Goal: Transaction & Acquisition: Purchase product/service

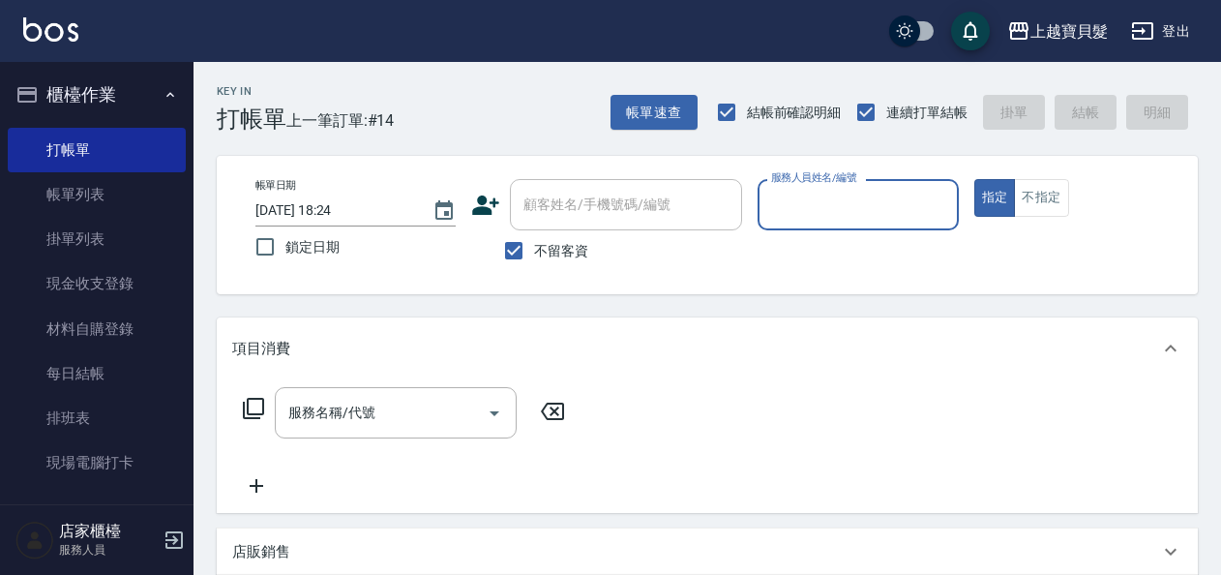
click at [822, 193] on input "服務人員姓名/編號" at bounding box center [857, 205] width 183 height 34
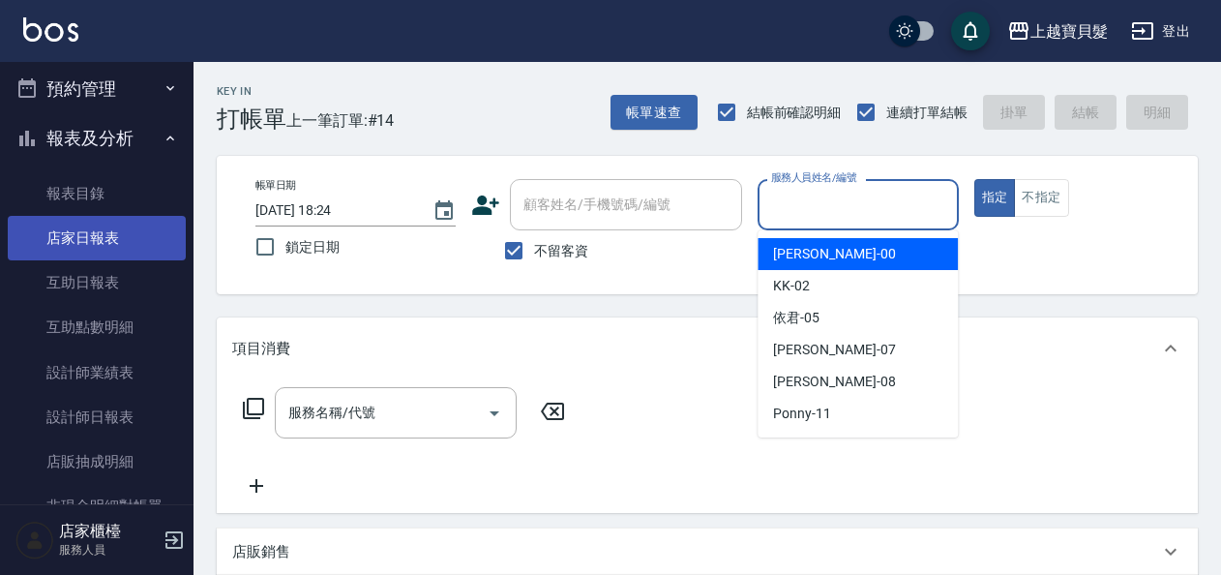
scroll to position [484, 0]
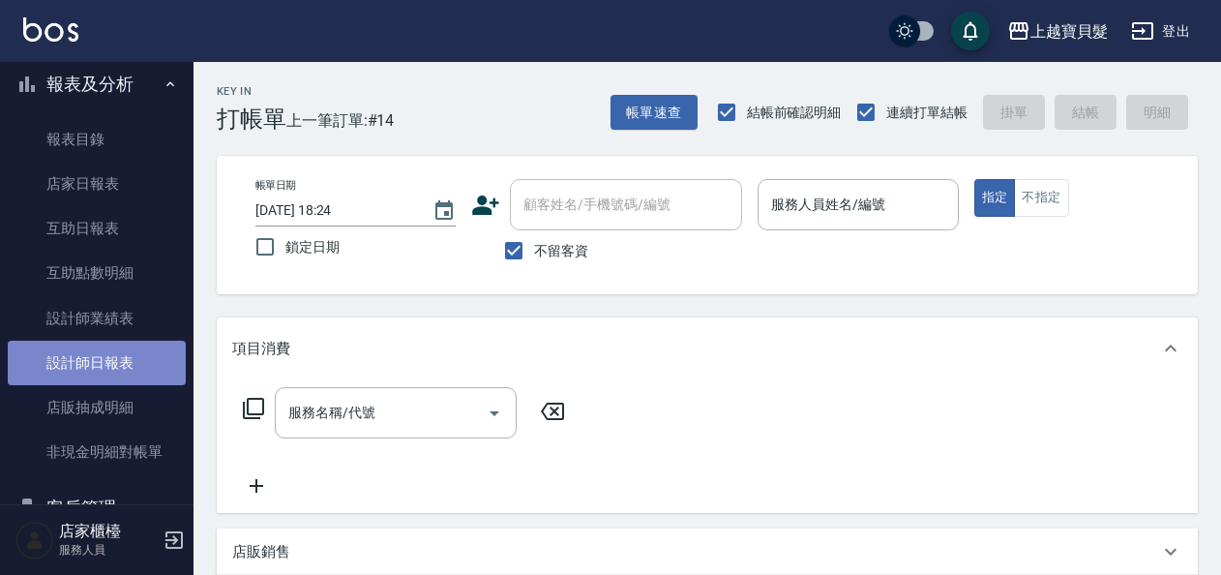
click at [115, 368] on link "設計師日報表" at bounding box center [97, 362] width 178 height 44
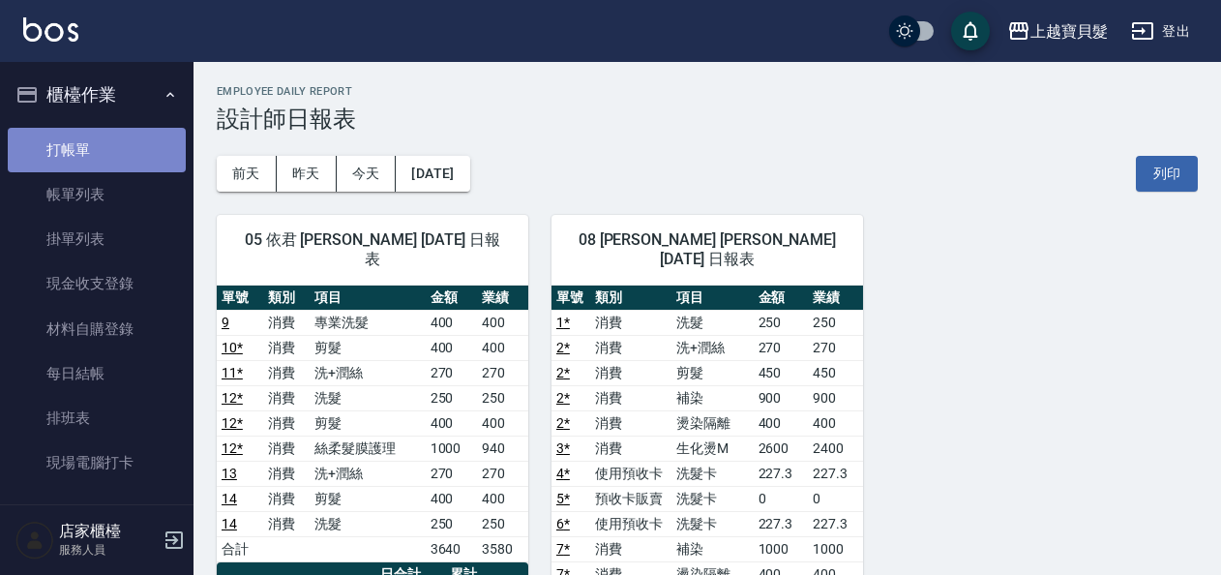
click at [112, 133] on link "打帳單" at bounding box center [97, 150] width 178 height 44
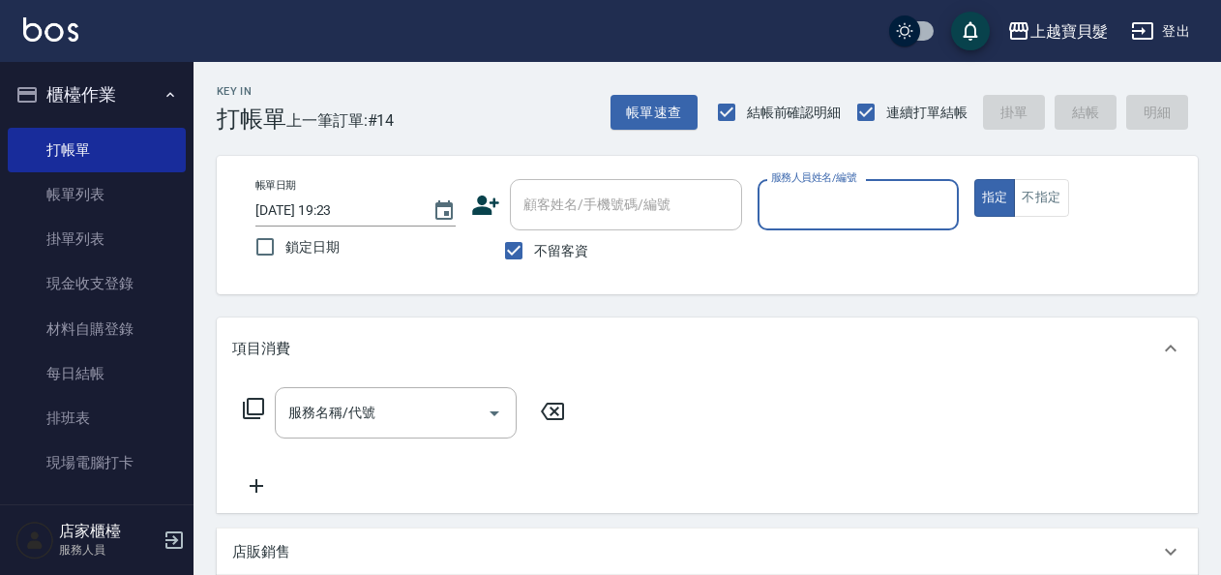
click at [778, 209] on input "服務人員姓名/編號" at bounding box center [857, 205] width 183 height 34
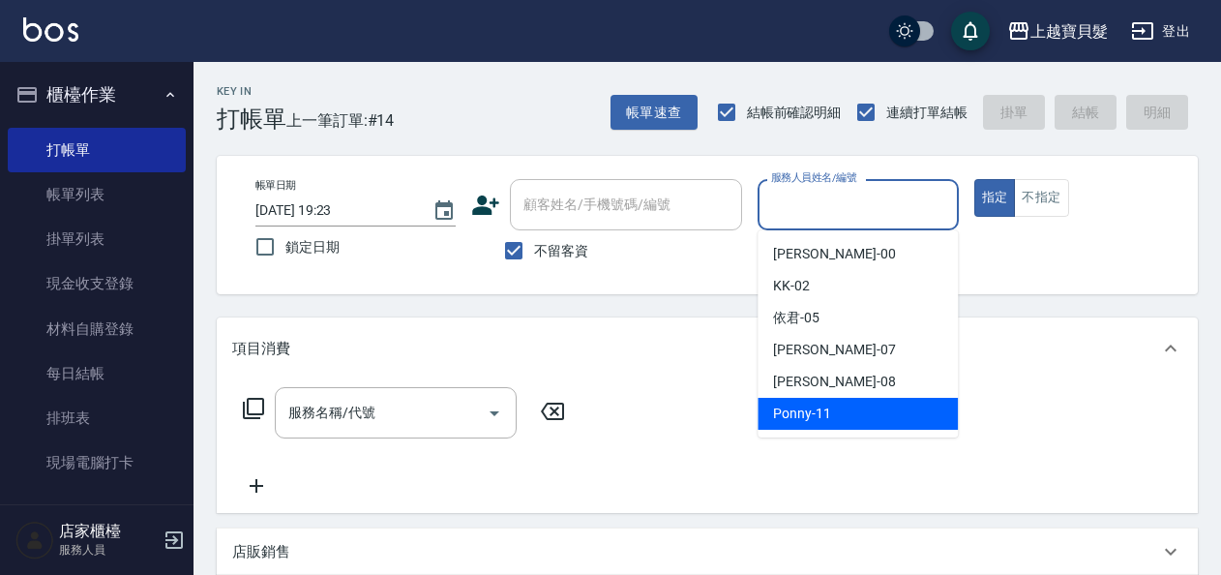
click at [783, 412] on span "Ponny -11" at bounding box center [802, 413] width 58 height 20
type input "Ponny-11"
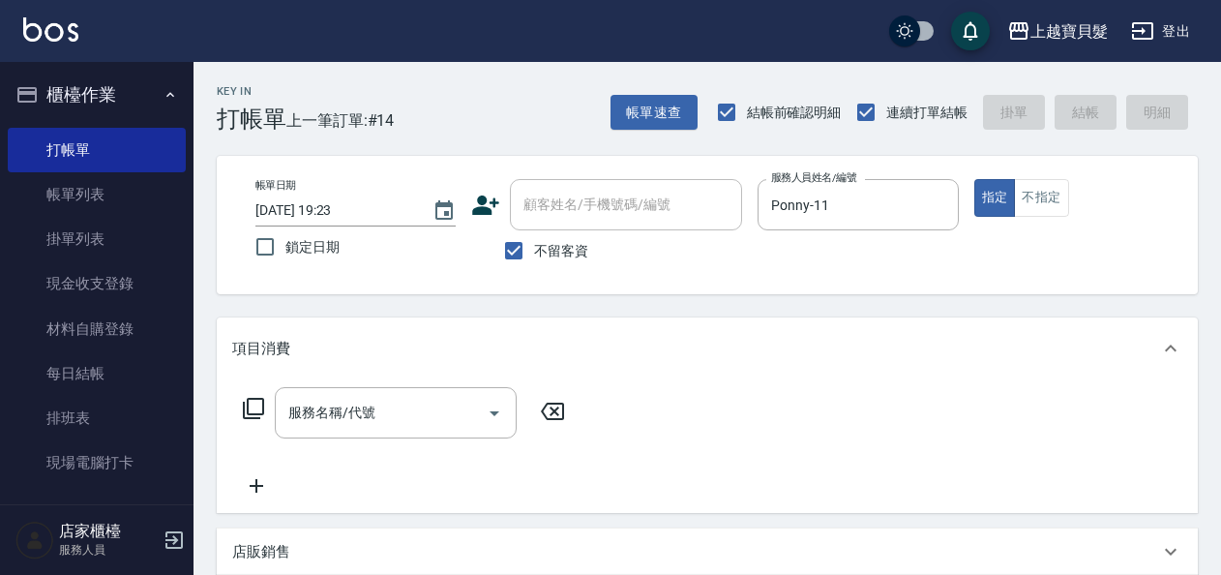
click at [261, 410] on icon at bounding box center [253, 408] width 23 height 23
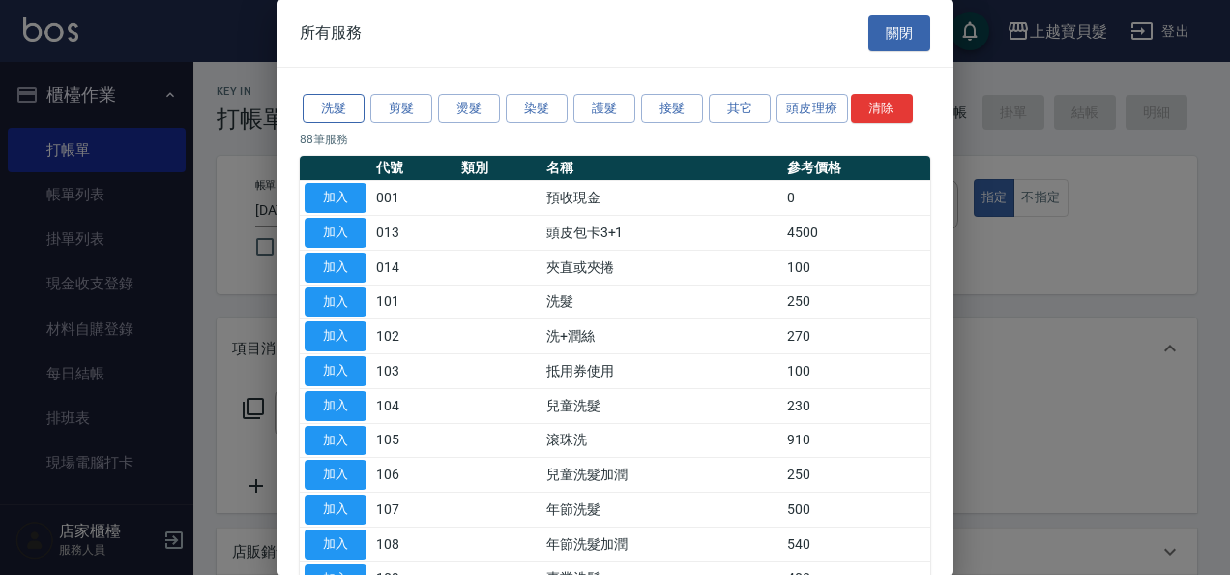
click at [348, 113] on button "洗髮" at bounding box center [334, 109] width 62 height 30
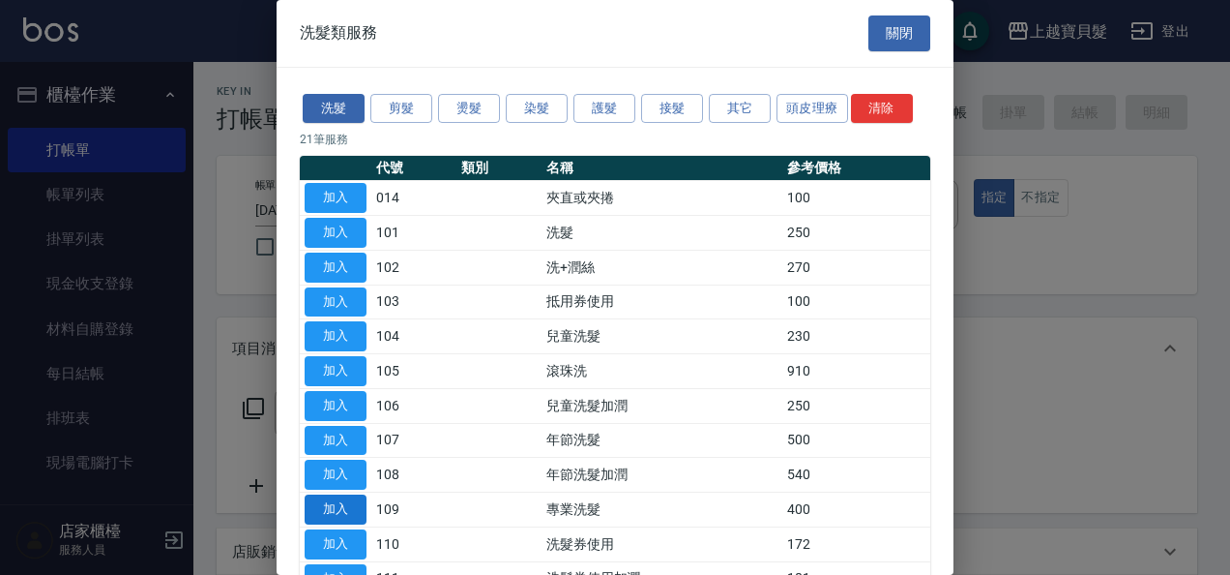
click at [339, 507] on button "加入" at bounding box center [336, 509] width 62 height 30
type input "專業洗髮(109)"
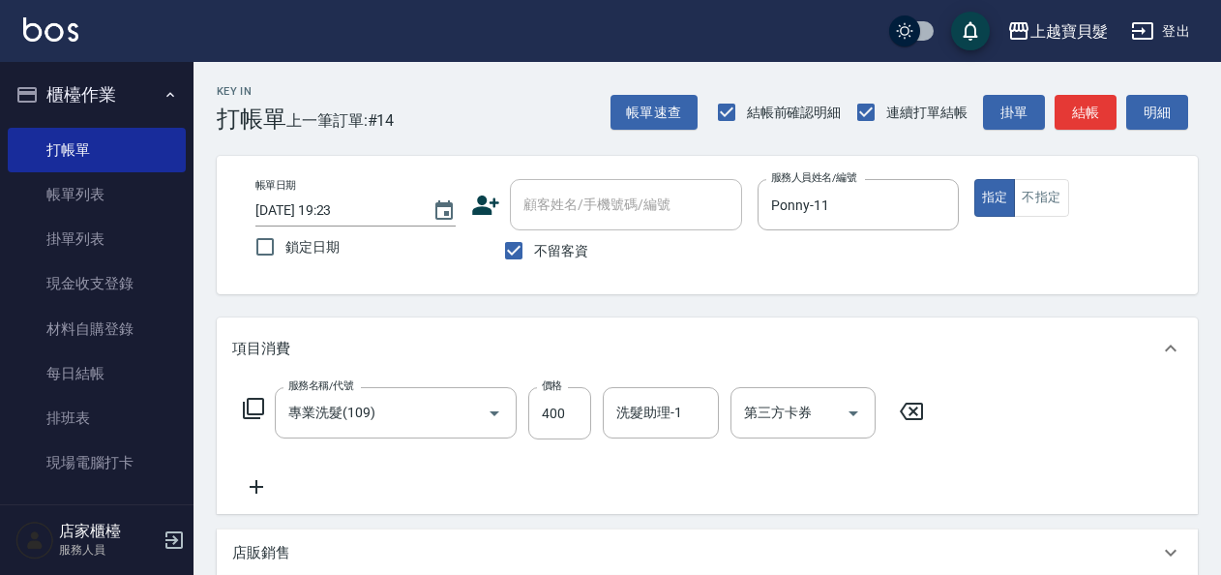
click at [252, 401] on icon at bounding box center [253, 408] width 23 height 23
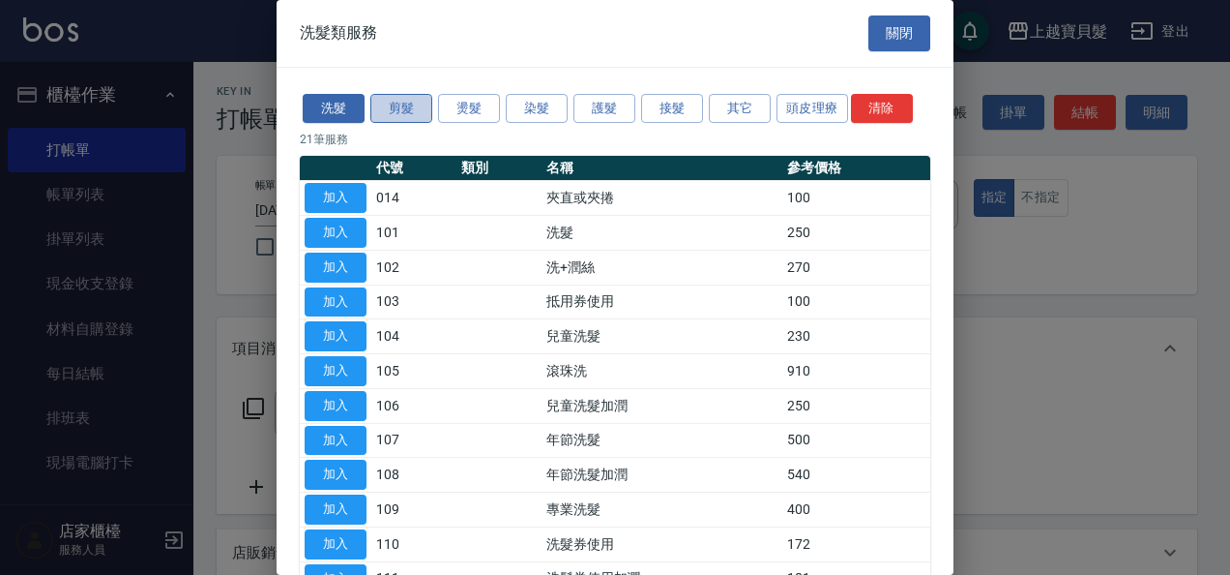
click at [401, 105] on button "剪髮" at bounding box center [401, 109] width 62 height 30
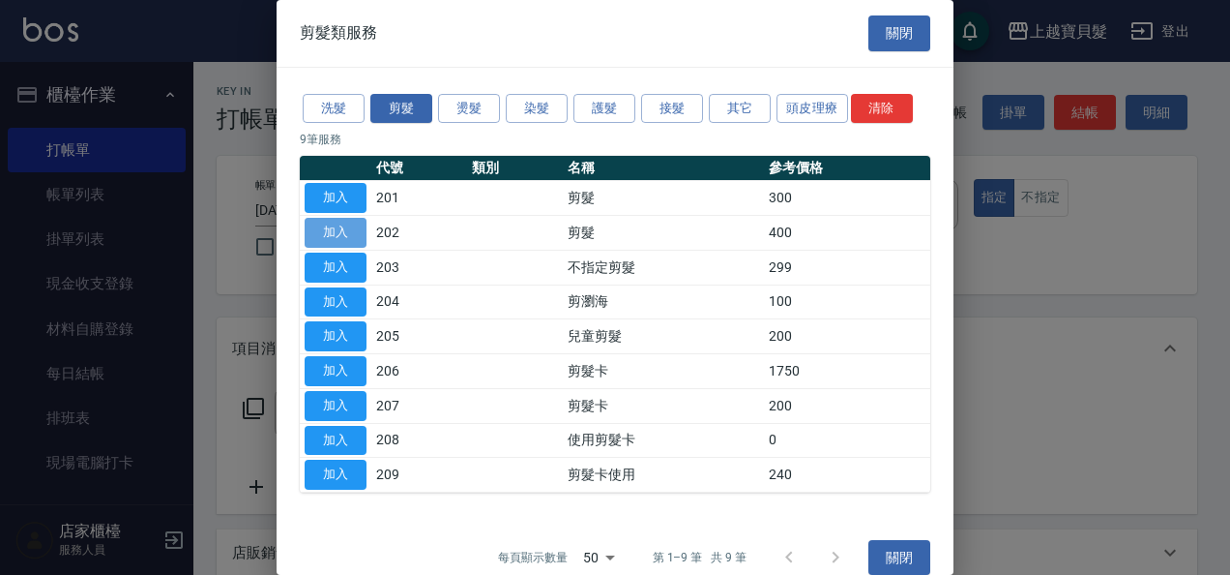
click at [339, 224] on button "加入" at bounding box center [336, 233] width 62 height 30
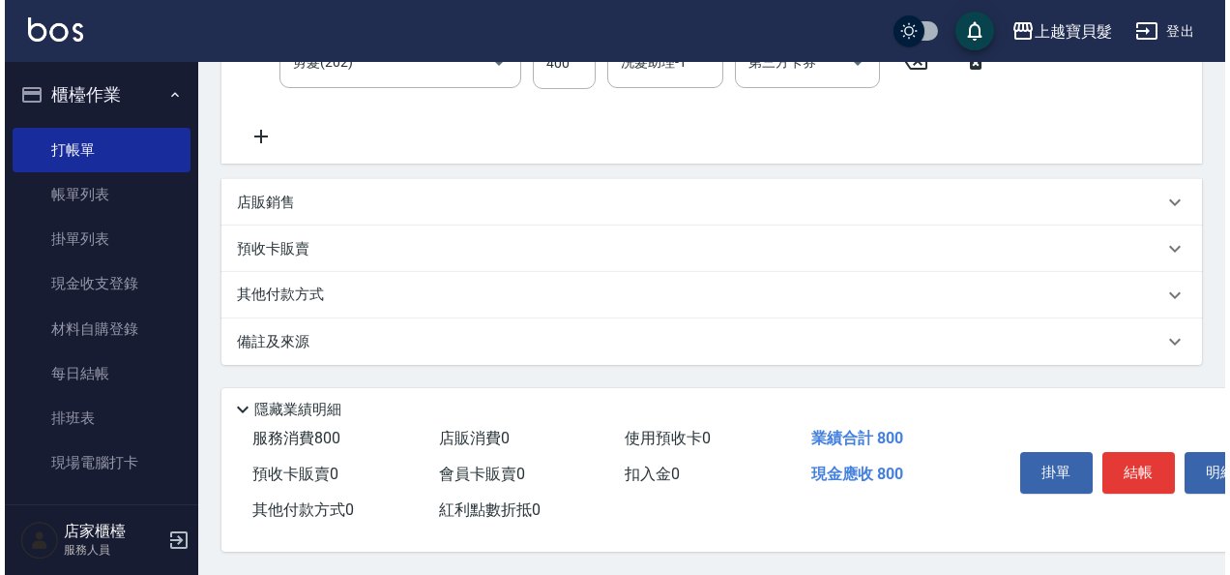
scroll to position [432, 0]
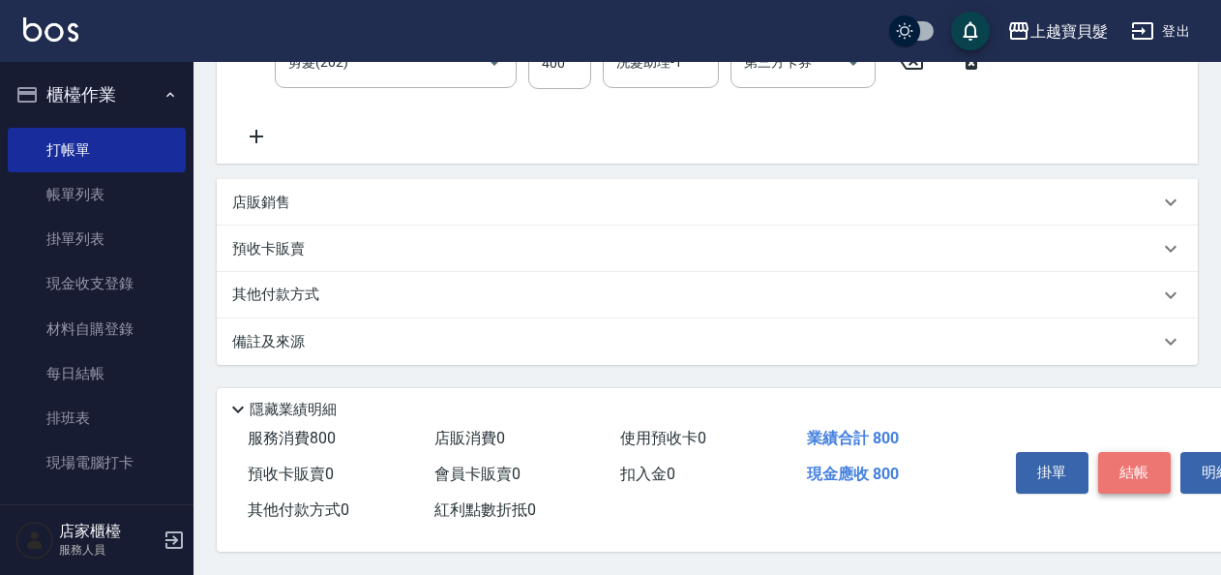
click at [1153, 460] on button "結帳" at bounding box center [1134, 472] width 73 height 41
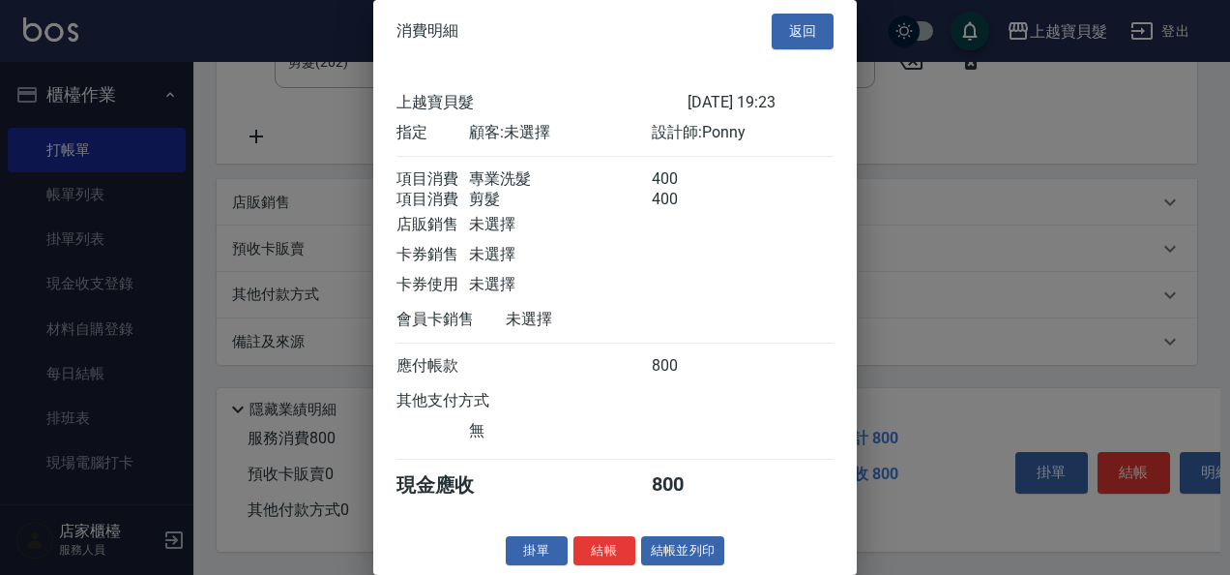
scroll to position [27, 0]
click at [690, 548] on button "結帳並列印" at bounding box center [683, 551] width 84 height 30
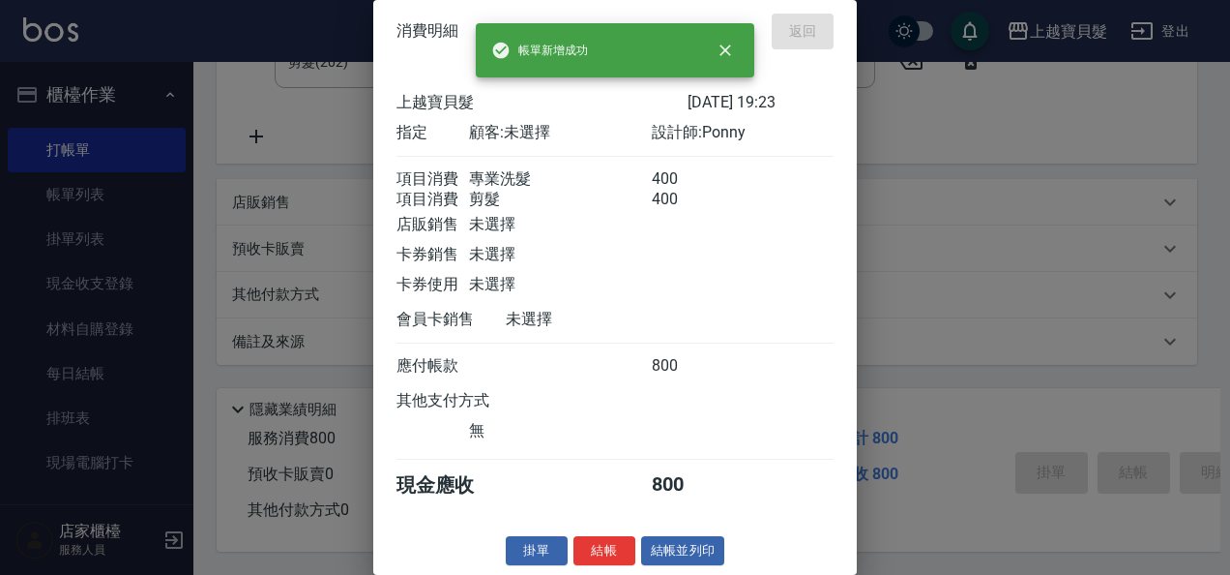
type input "[DATE] 19:25"
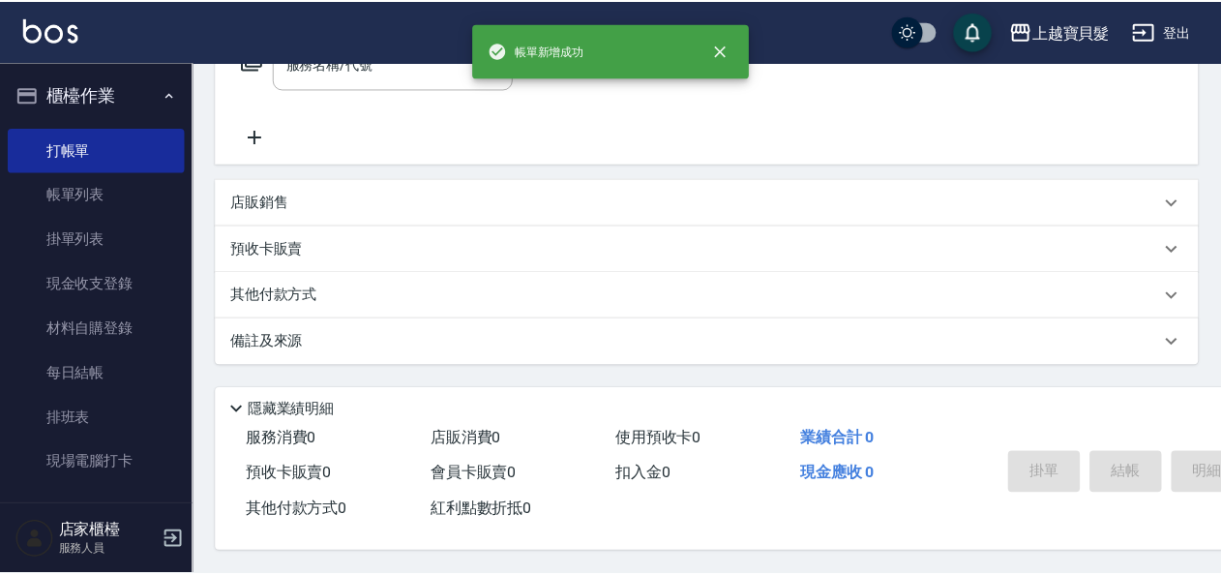
scroll to position [0, 0]
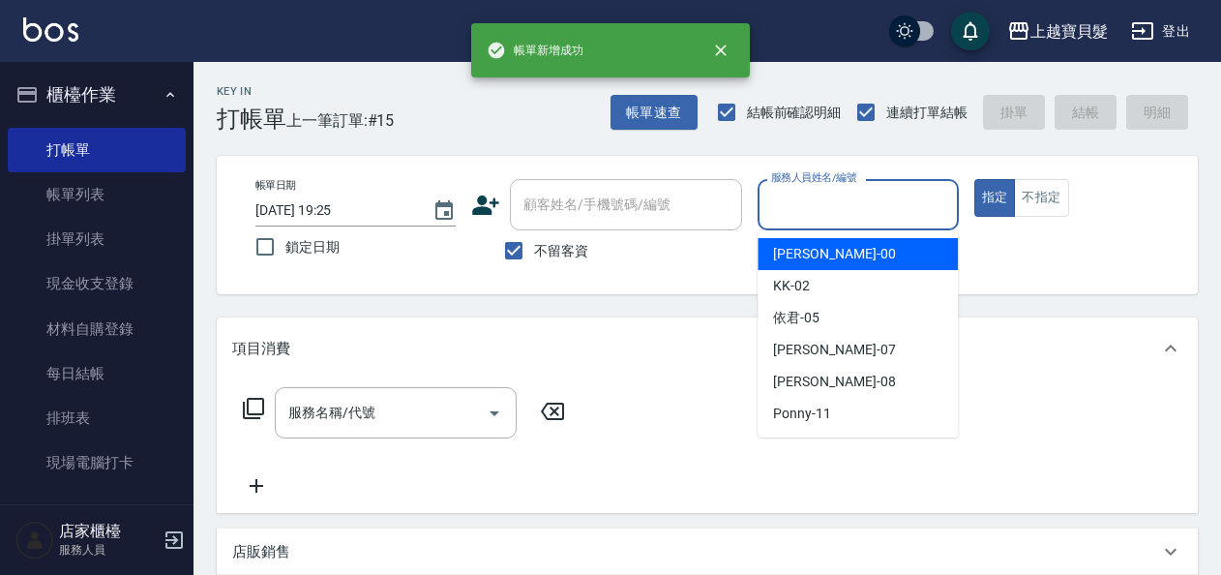
click at [825, 221] on input "服務人員姓名/編號" at bounding box center [857, 205] width 183 height 34
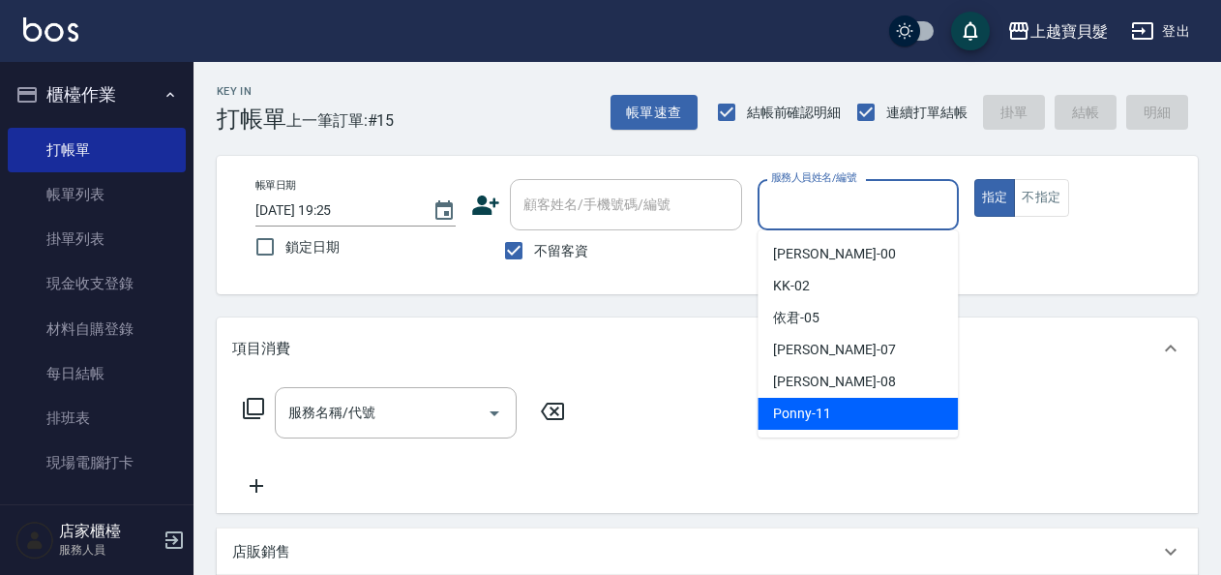
click at [817, 418] on span "Ponny -11" at bounding box center [802, 413] width 58 height 20
type input "Ponny-11"
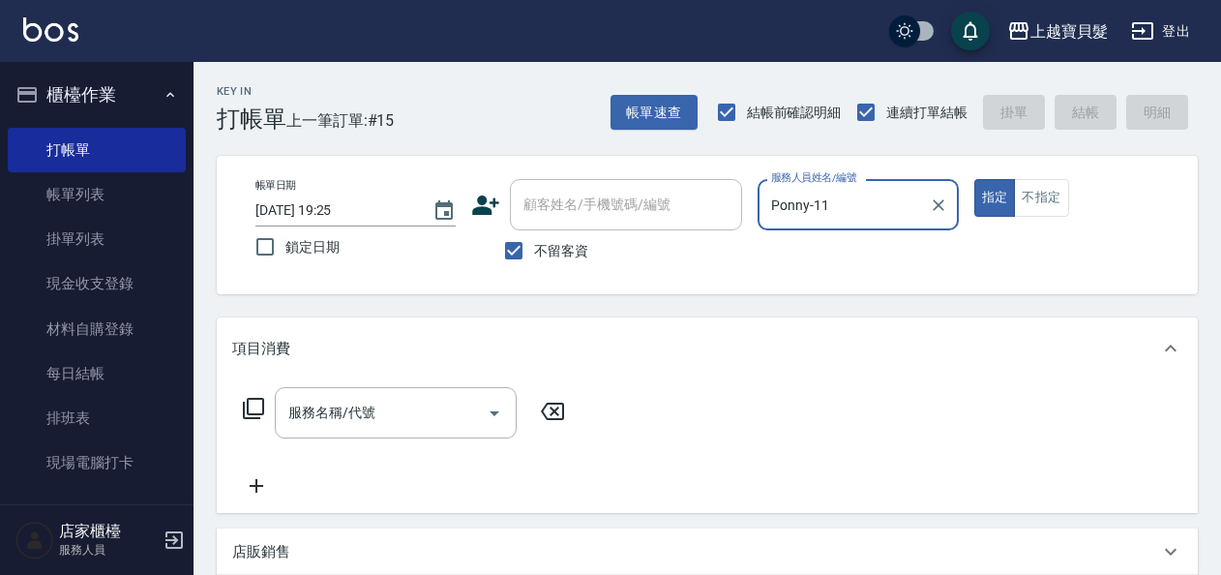
click at [242, 400] on icon at bounding box center [253, 408] width 23 height 23
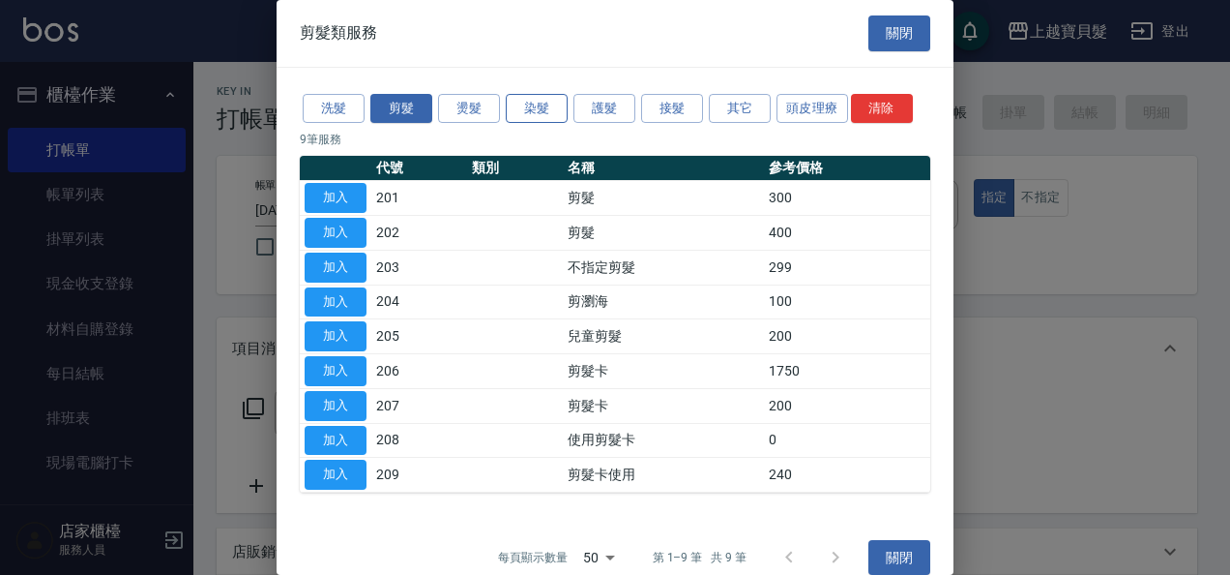
click at [543, 108] on button "染髮" at bounding box center [537, 109] width 62 height 30
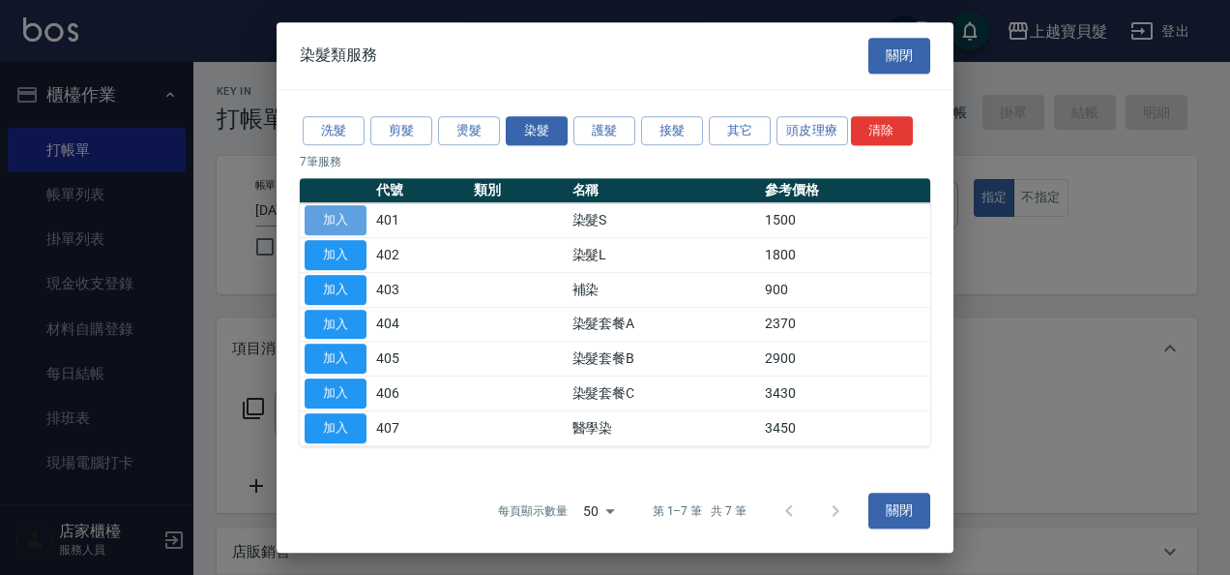
click at [339, 217] on button "加入" at bounding box center [336, 220] width 62 height 30
type input "染髮S(401)"
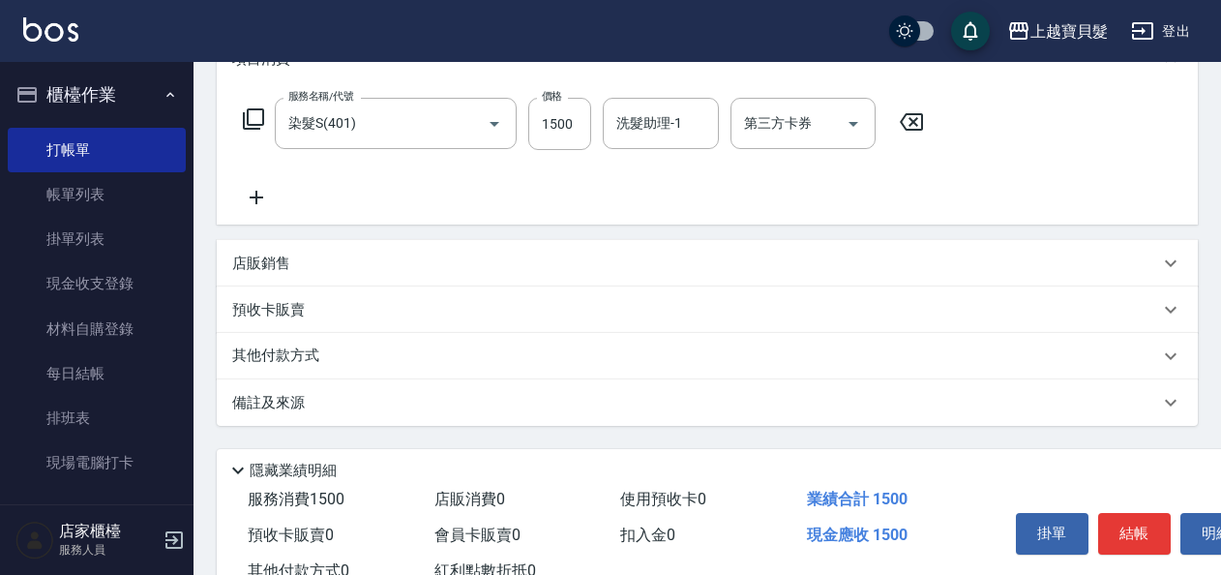
scroll to position [290, 0]
click at [577, 121] on input "1500" at bounding box center [559, 123] width 63 height 52
type input "4400"
click at [336, 261] on div "店販銷售" at bounding box center [695, 262] width 927 height 20
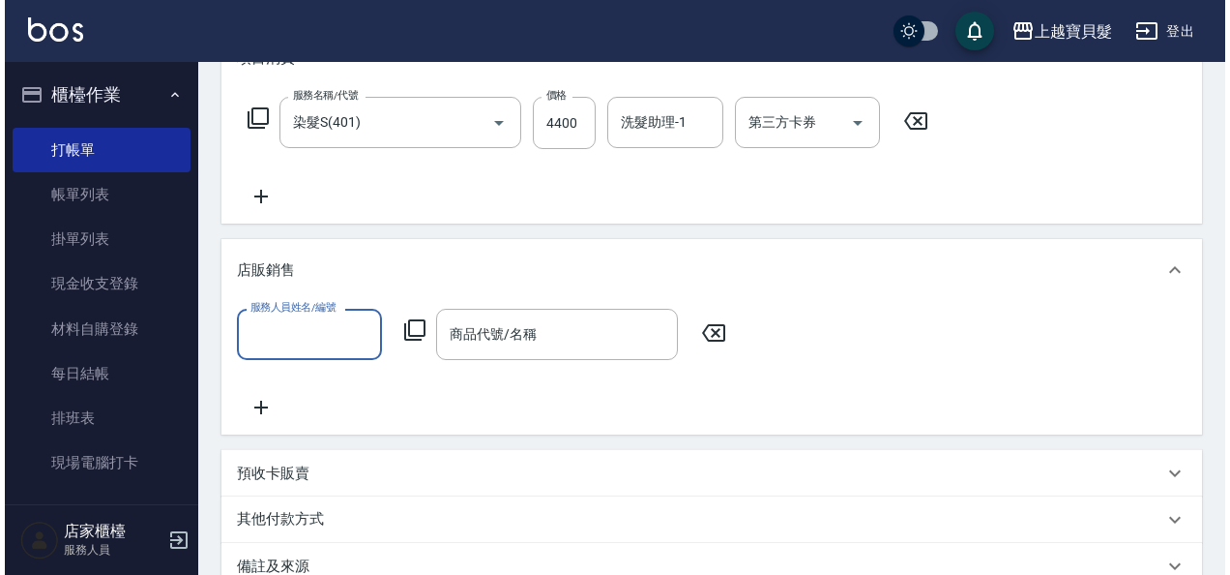
scroll to position [0, 0]
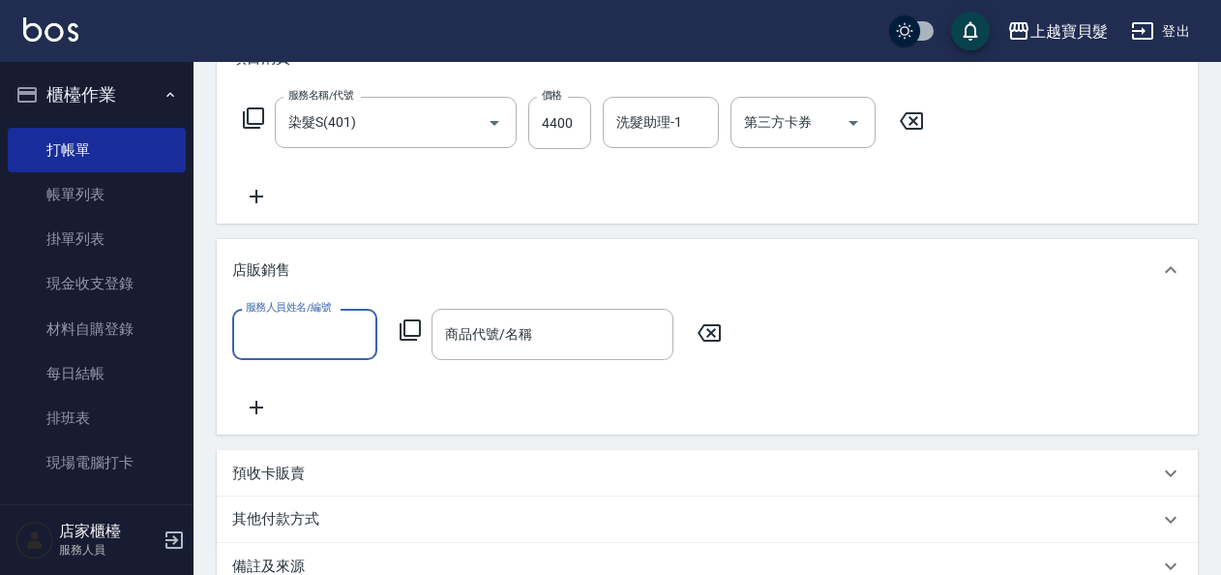
click at [315, 335] on input "服務人員姓名/編號" at bounding box center [305, 334] width 128 height 34
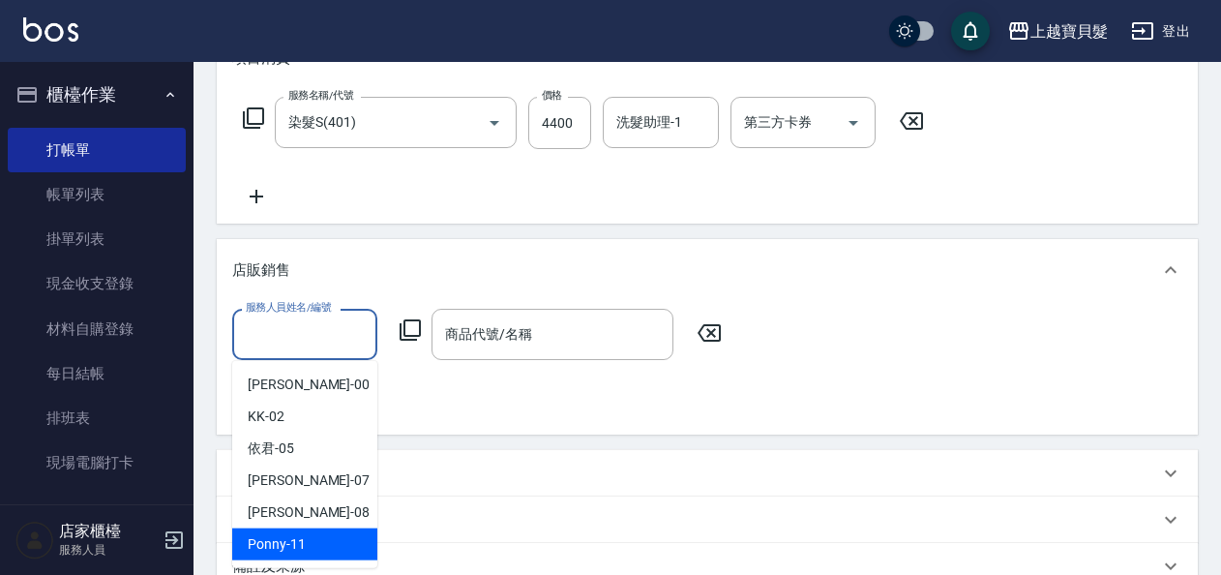
drag, startPoint x: 308, startPoint y: 552, endPoint x: 317, endPoint y: 550, distance: 9.9
click at [309, 552] on div "Ponny -11" at bounding box center [304, 544] width 145 height 32
type input "Ponny-11"
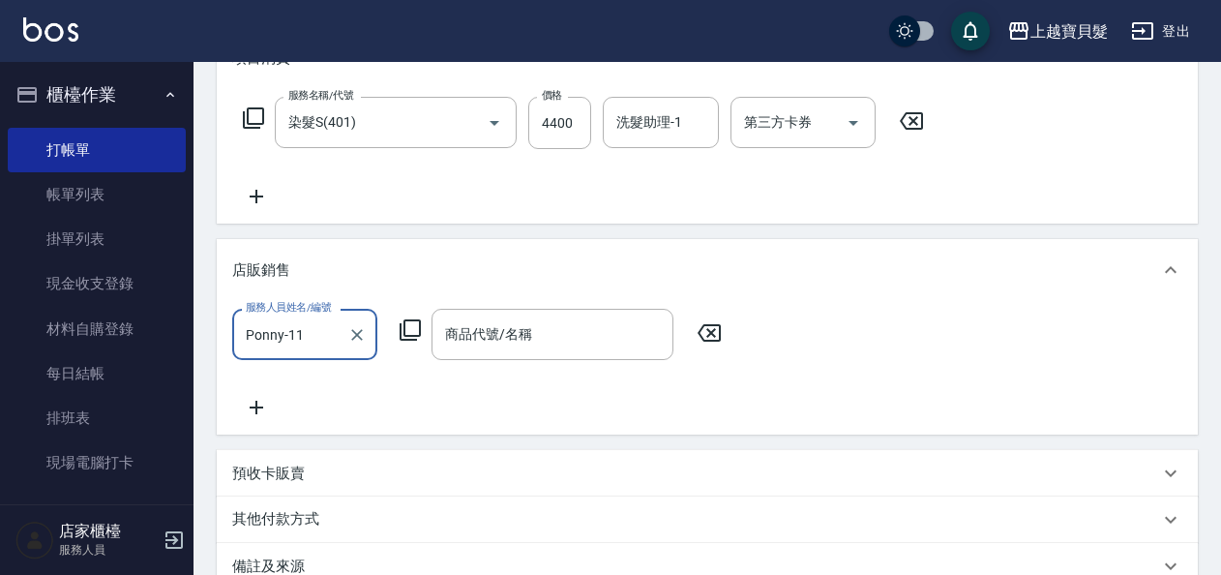
click at [410, 325] on icon at bounding box center [409, 329] width 23 height 23
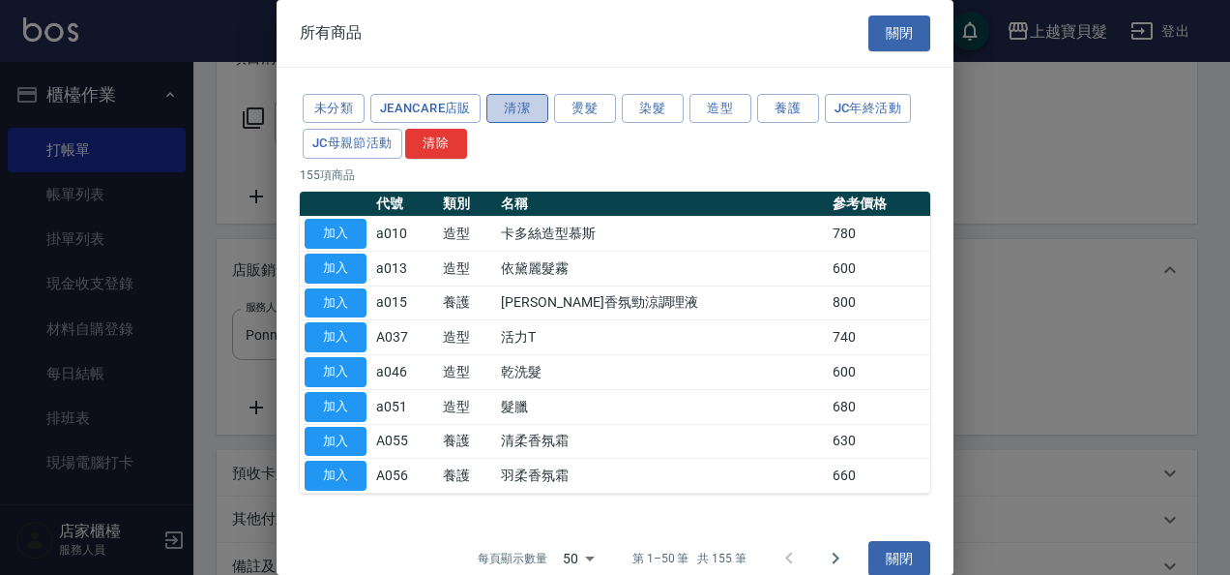
click at [527, 104] on button "清潔" at bounding box center [517, 109] width 62 height 30
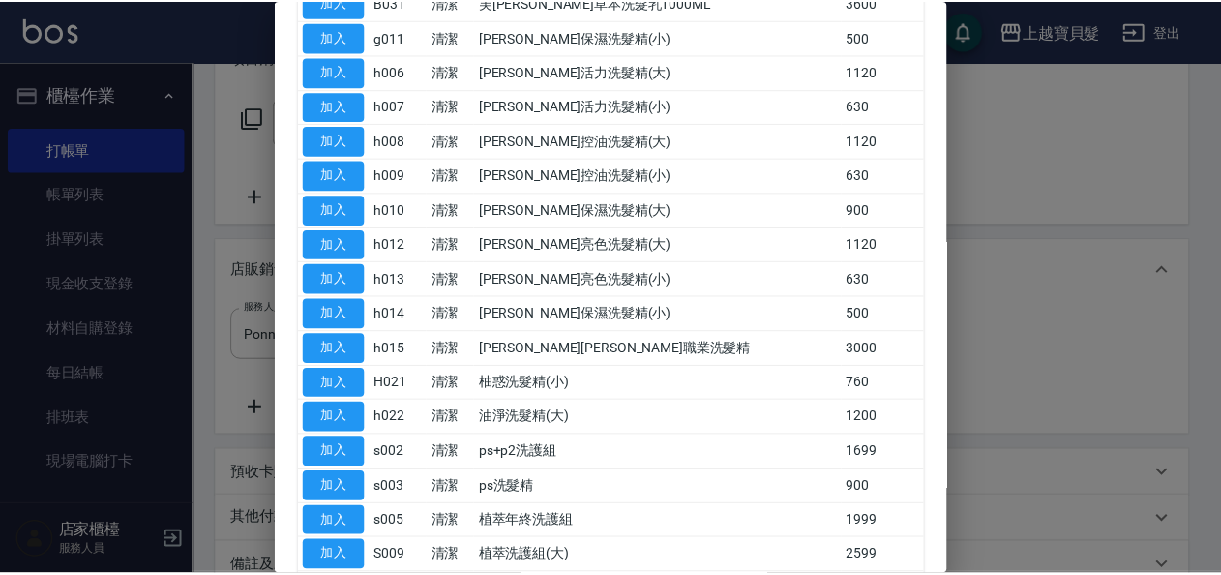
scroll to position [870, 0]
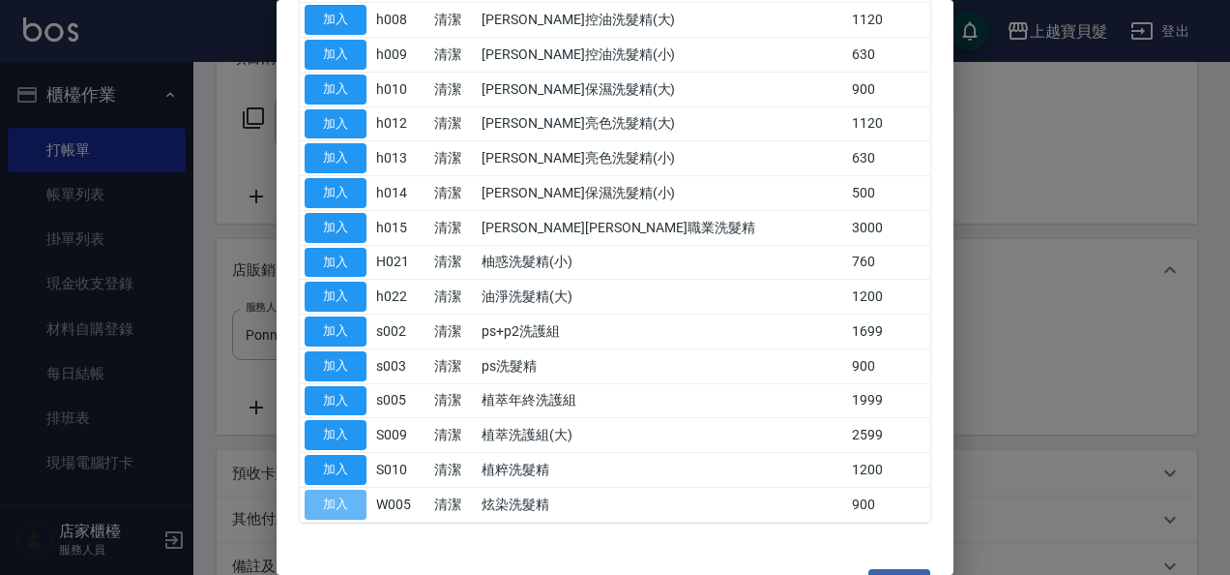
click at [327, 491] on button "加入" at bounding box center [336, 504] width 62 height 30
type input "炫染洗髮精"
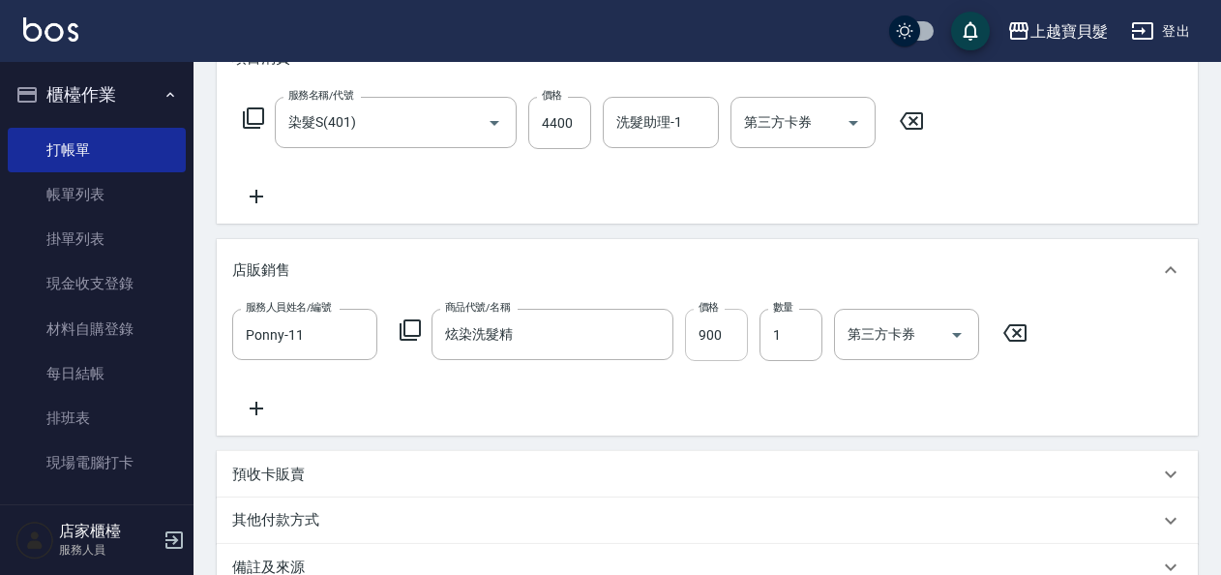
click at [732, 337] on input "900" at bounding box center [716, 335] width 63 height 52
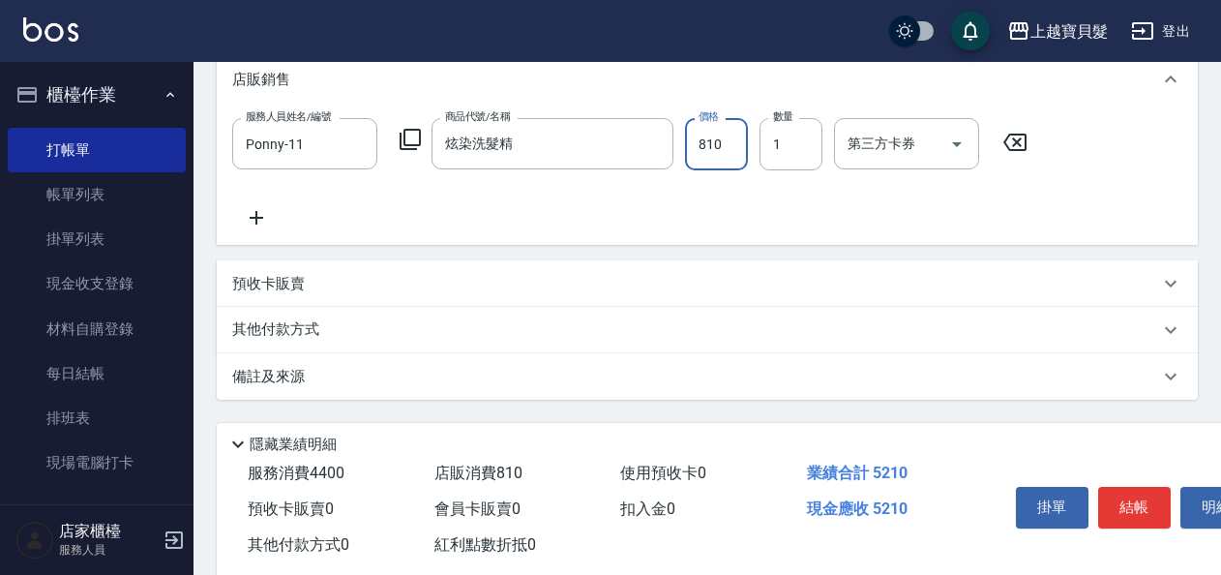
scroll to position [484, 0]
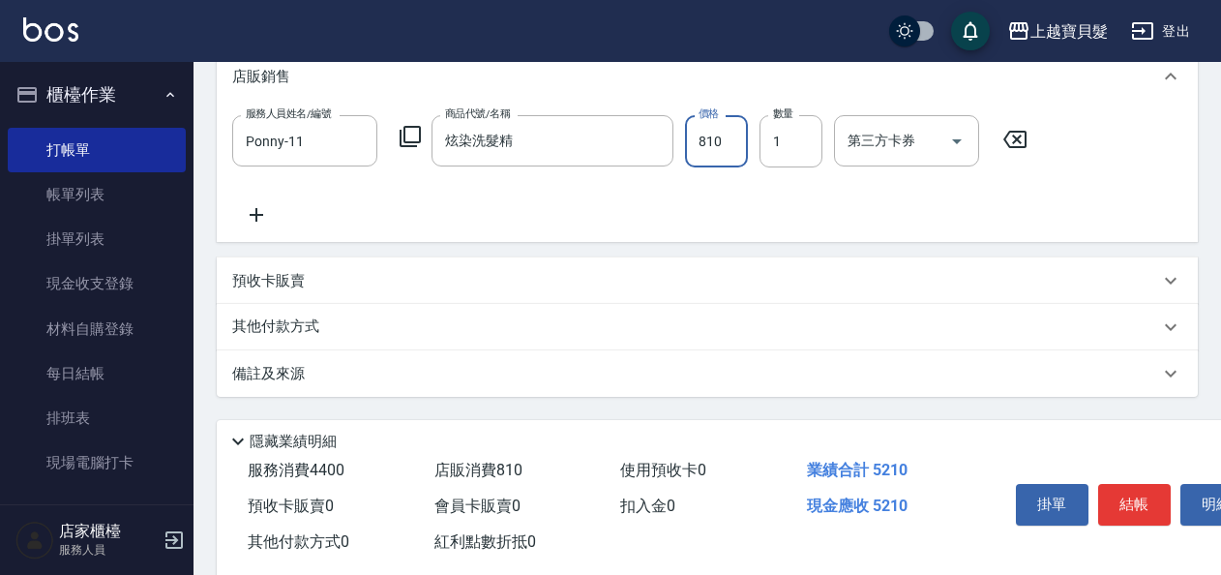
type input "810"
click at [1173, 331] on icon at bounding box center [1170, 326] width 23 height 23
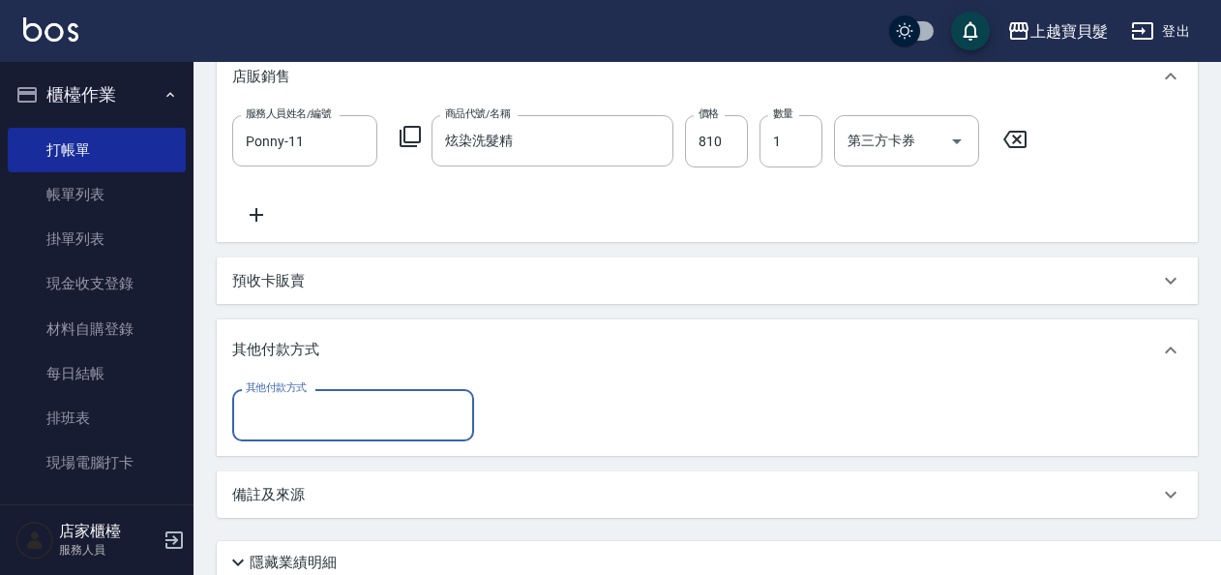
scroll to position [0, 0]
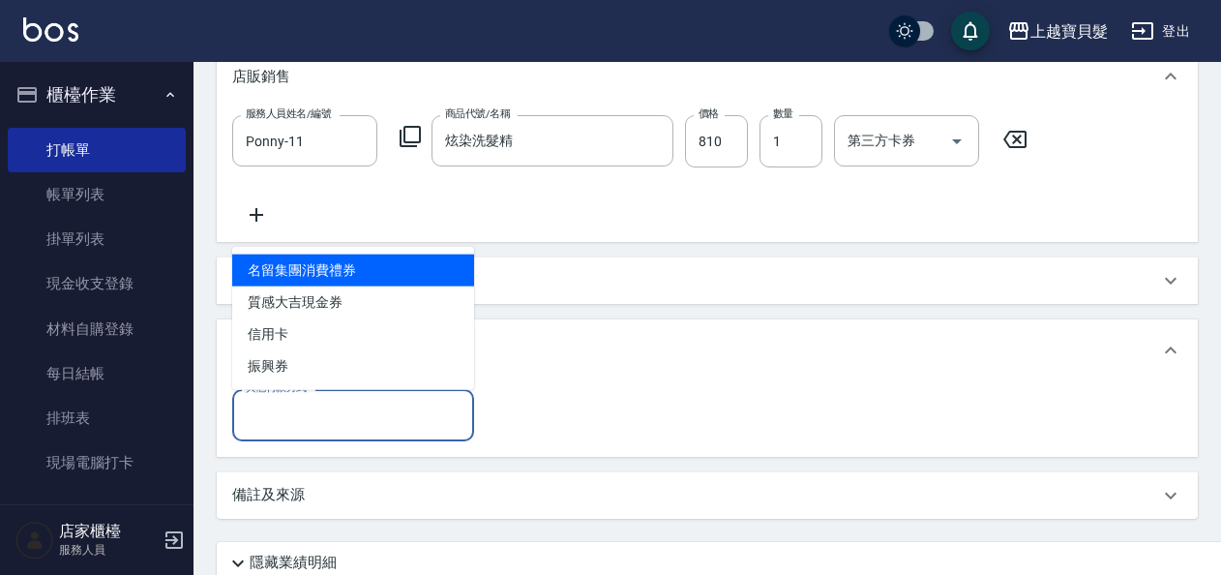
drag, startPoint x: 280, startPoint y: 399, endPoint x: 292, endPoint y: 413, distance: 17.8
click at [292, 413] on input "其他付款方式" at bounding box center [353, 415] width 224 height 34
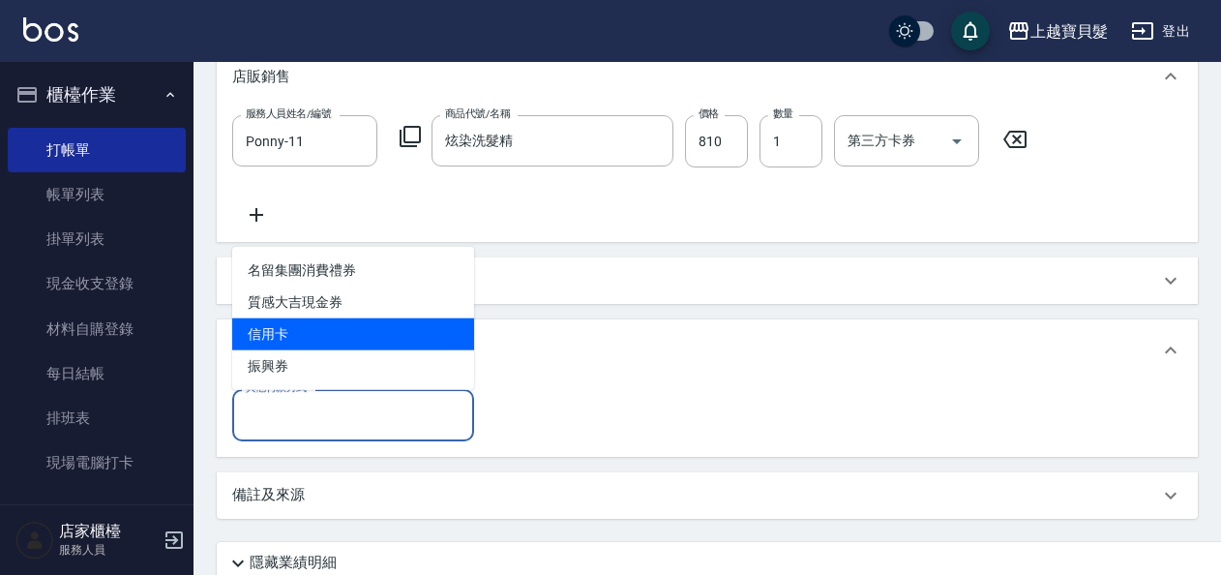
click at [281, 331] on span "信用卡" at bounding box center [353, 334] width 242 height 32
type input "信用卡"
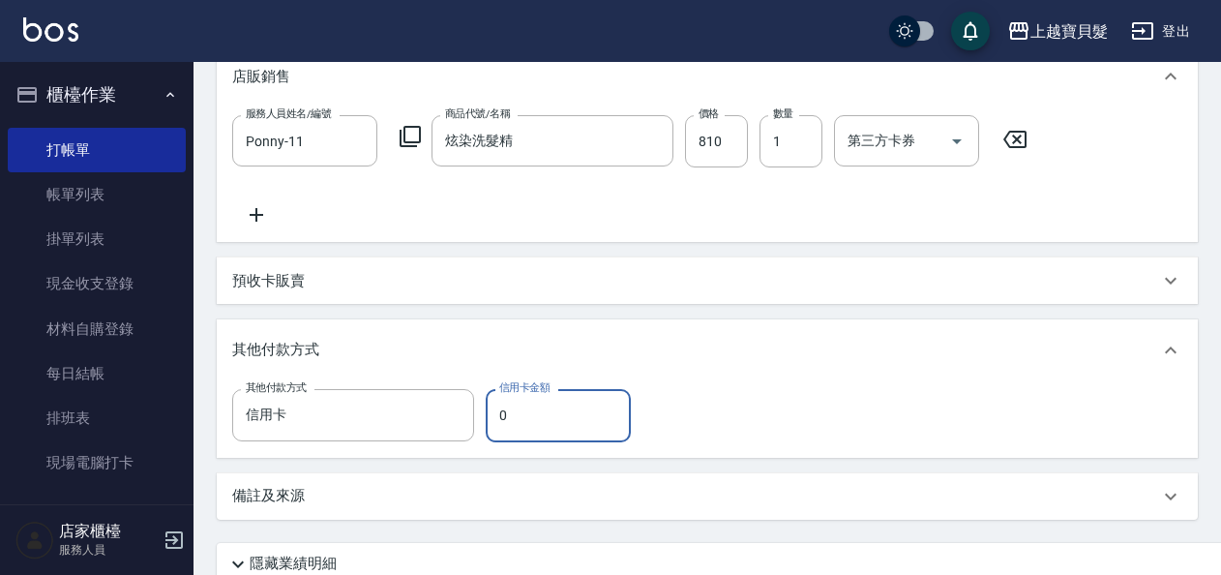
click at [592, 416] on input "0" at bounding box center [558, 415] width 145 height 52
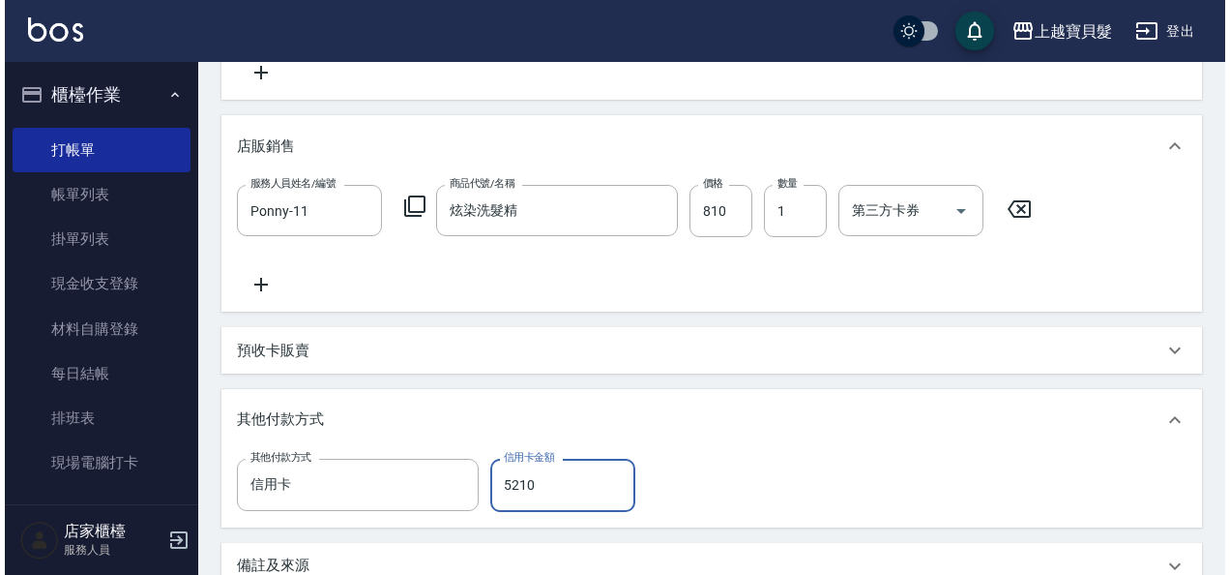
scroll to position [644, 0]
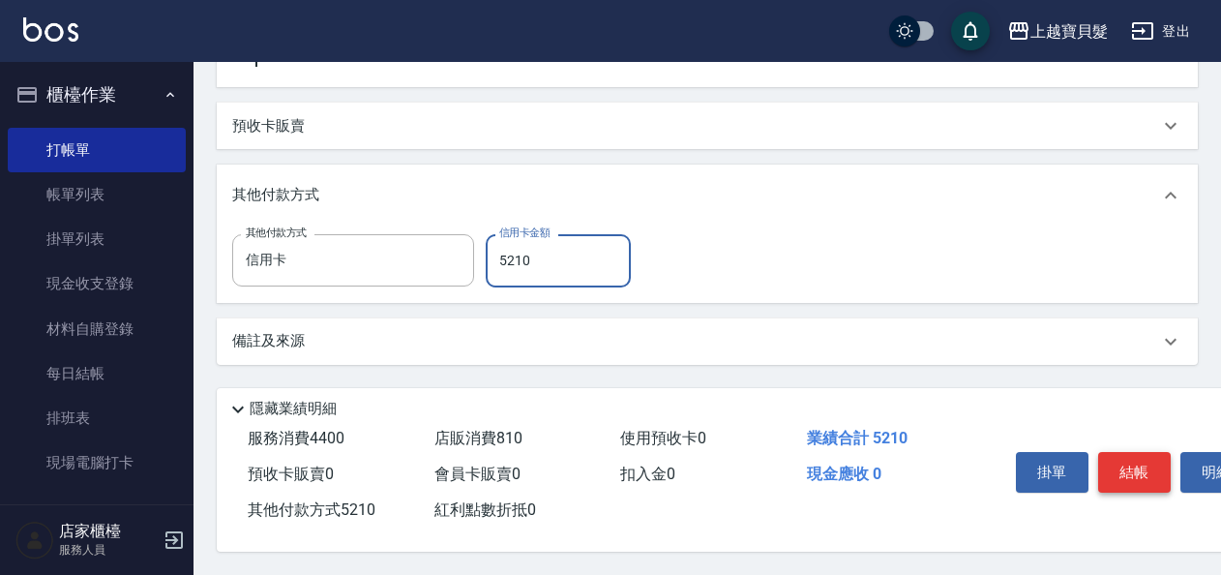
type input "5210"
click at [1121, 474] on button "結帳" at bounding box center [1134, 472] width 73 height 41
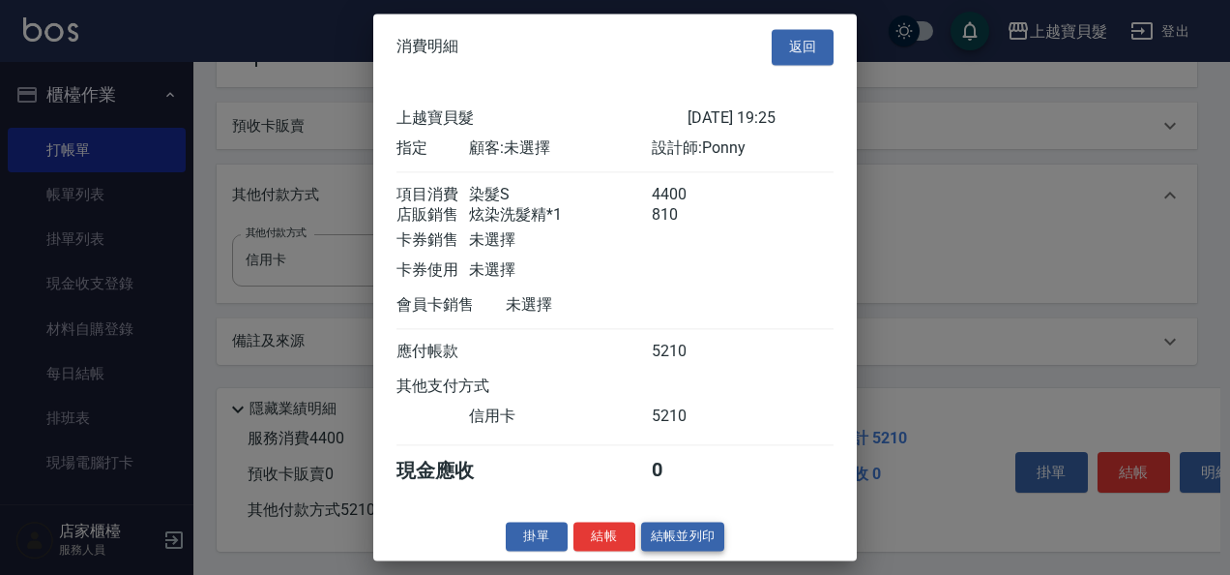
click at [706, 548] on button "結帳並列印" at bounding box center [683, 536] width 84 height 30
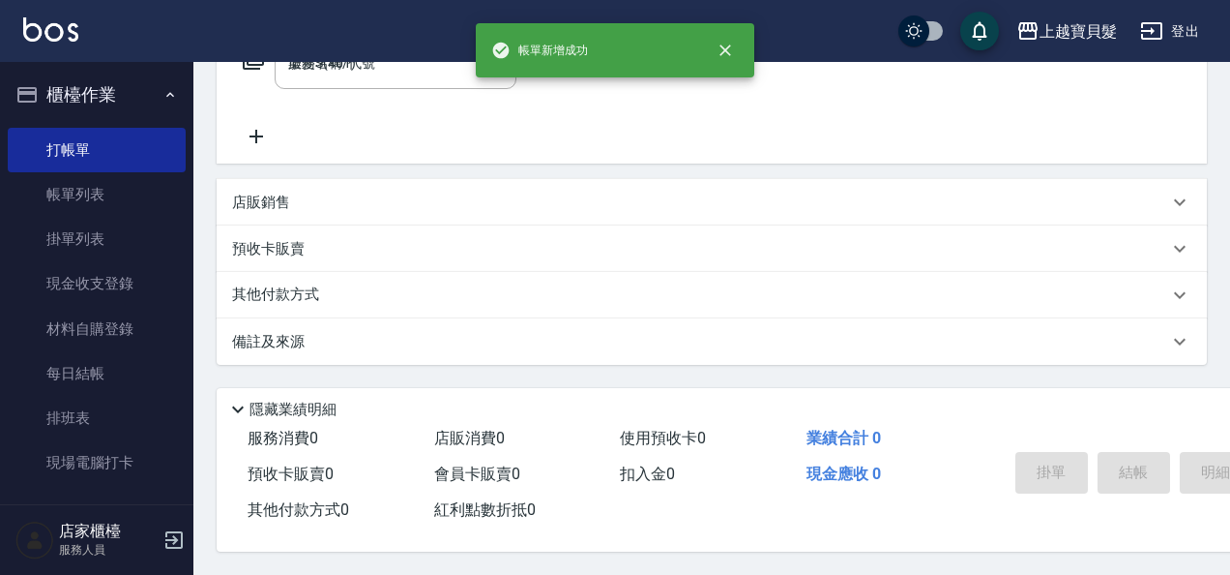
type input "[DATE] 19:27"
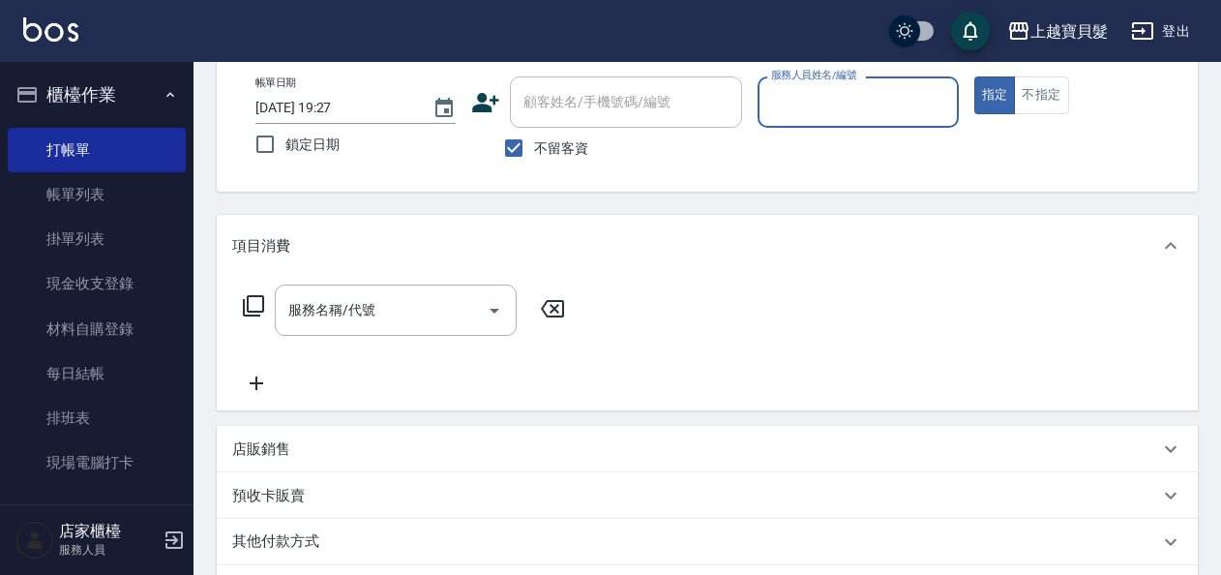
scroll to position [0, 0]
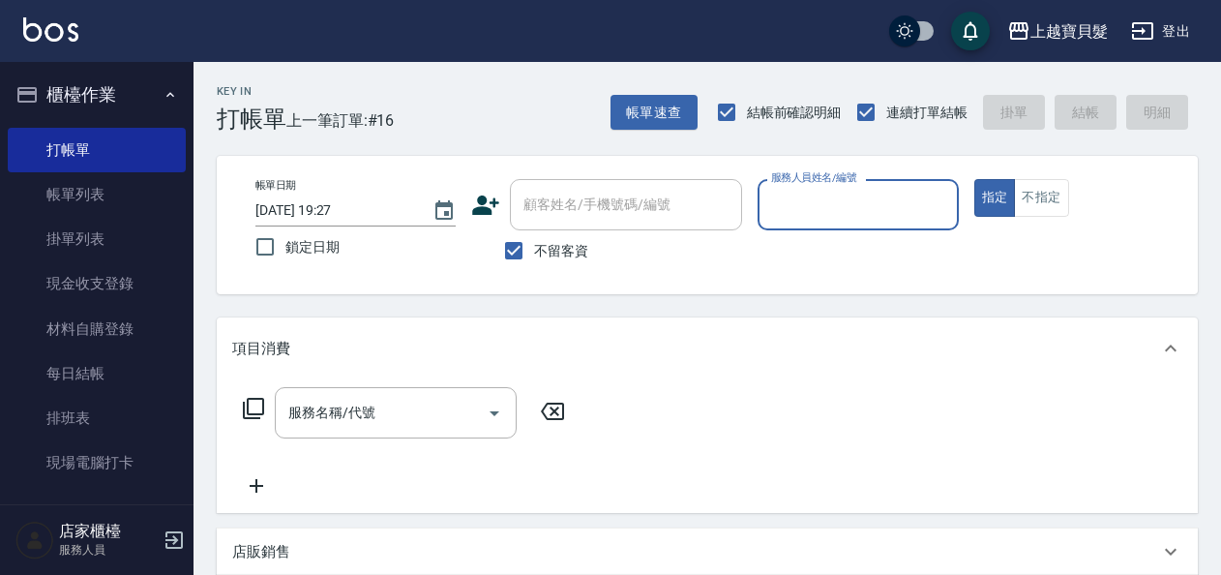
click at [801, 209] on input "服務人員姓名/編號" at bounding box center [857, 205] width 183 height 34
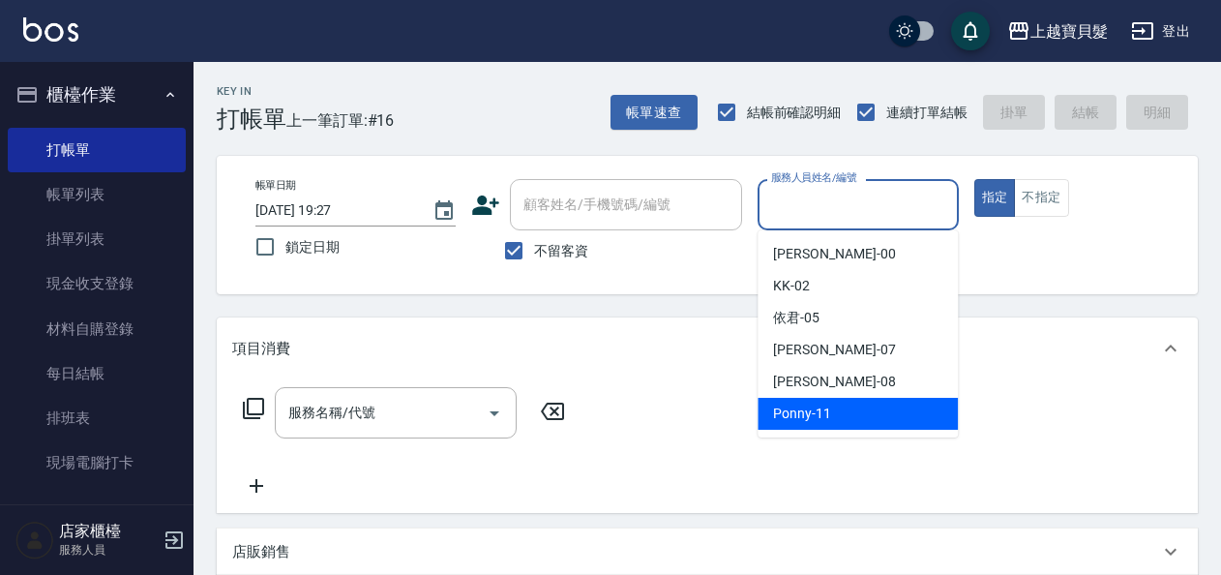
click at [870, 410] on div "Ponny -11" at bounding box center [857, 414] width 200 height 32
type input "Ponny-11"
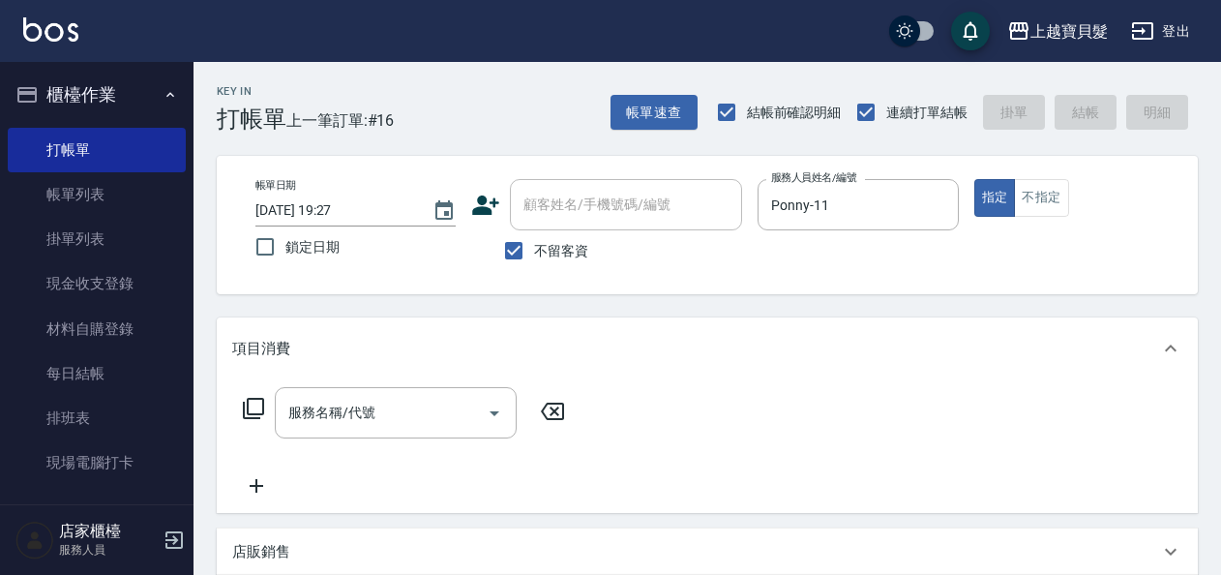
click at [255, 408] on icon at bounding box center [253, 408] width 23 height 23
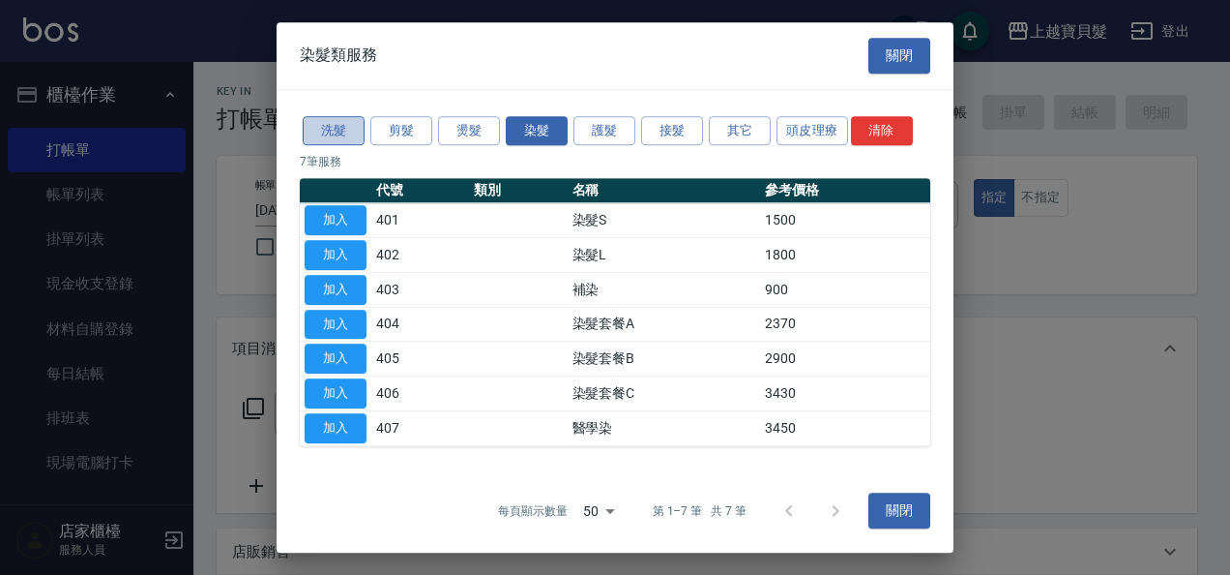
click at [342, 121] on button "洗髮" at bounding box center [334, 131] width 62 height 30
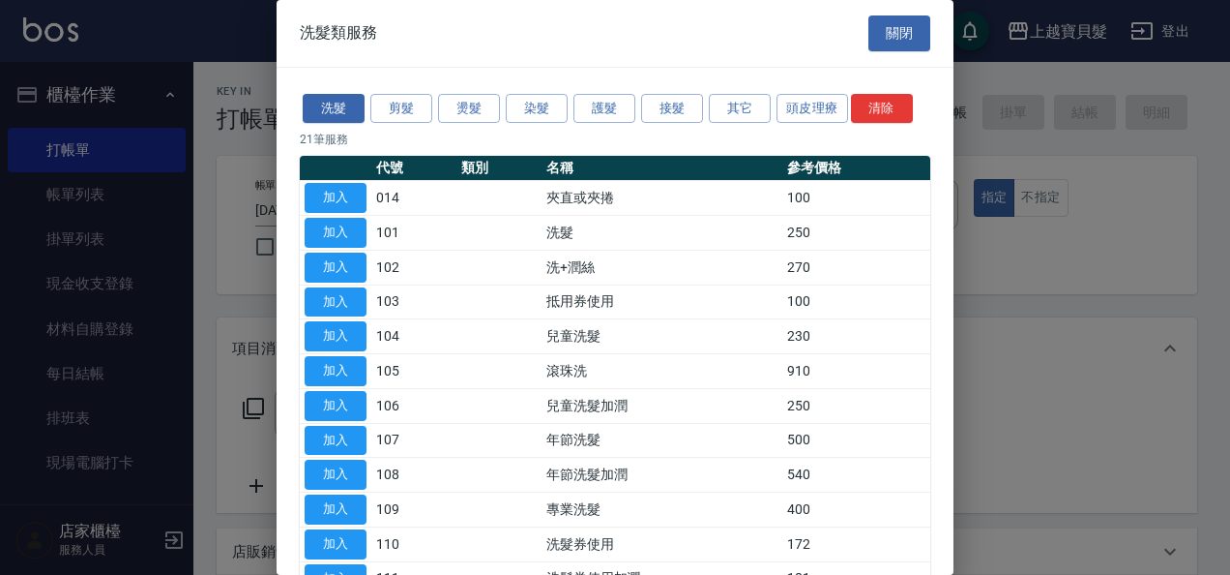
click at [344, 235] on button "加入" at bounding box center [336, 233] width 62 height 30
type input "洗髮(101)"
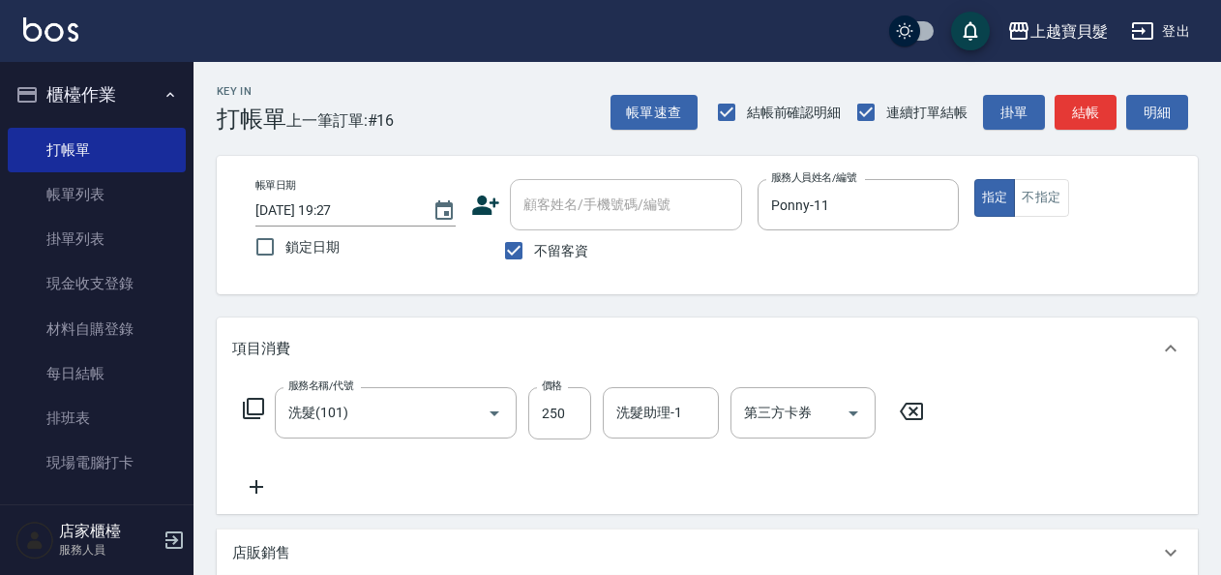
click at [258, 404] on icon at bounding box center [253, 408] width 23 height 23
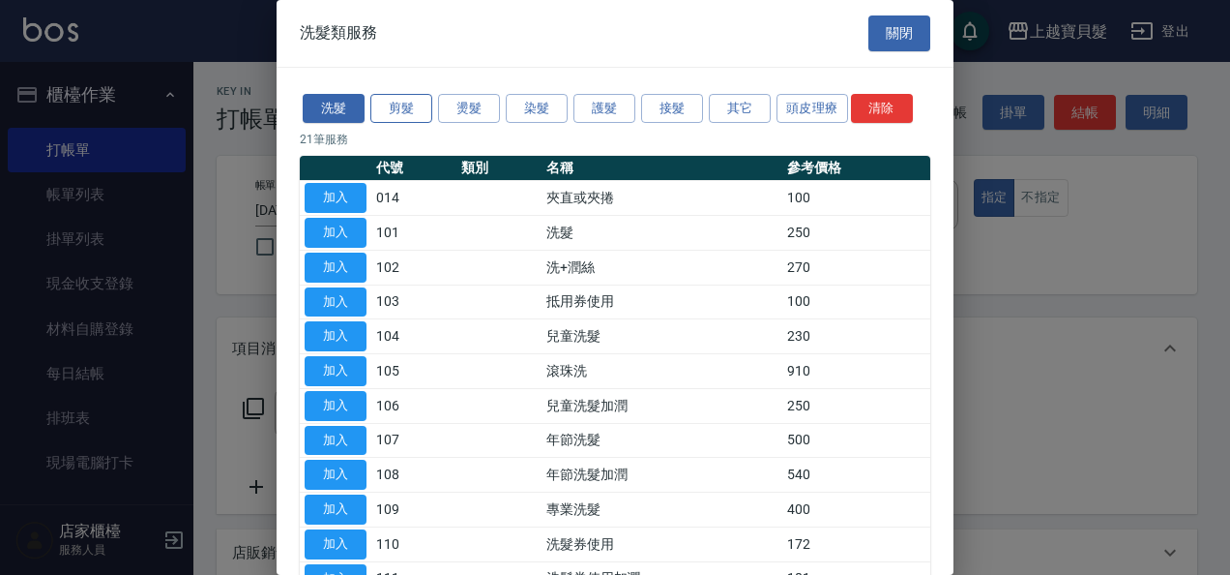
click at [391, 100] on button "剪髮" at bounding box center [401, 109] width 62 height 30
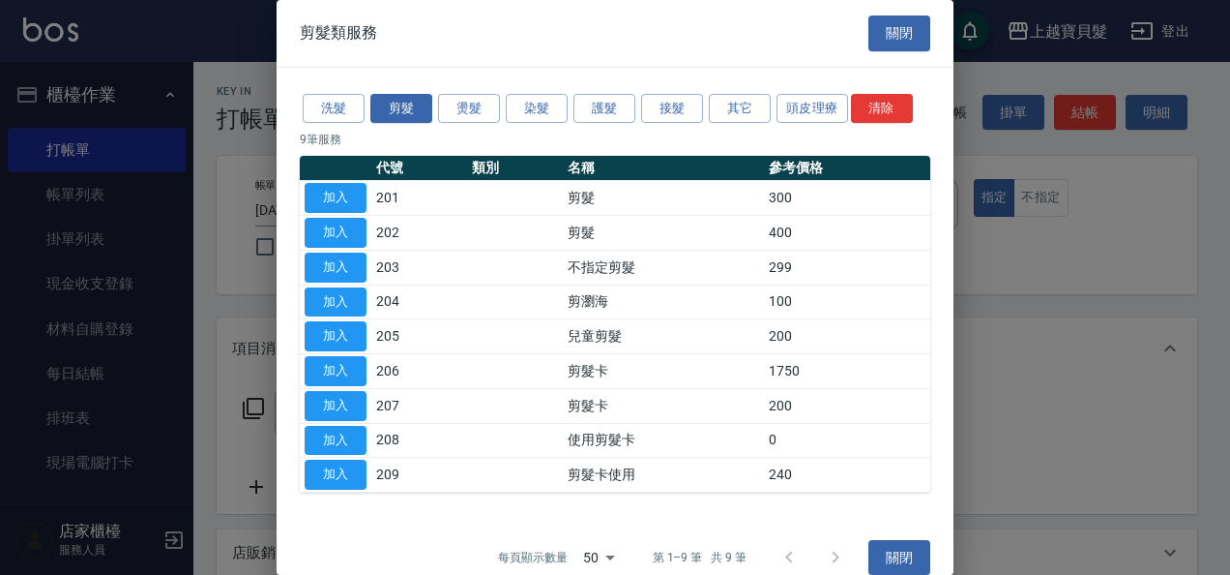
click at [327, 221] on button "加入" at bounding box center [336, 233] width 62 height 30
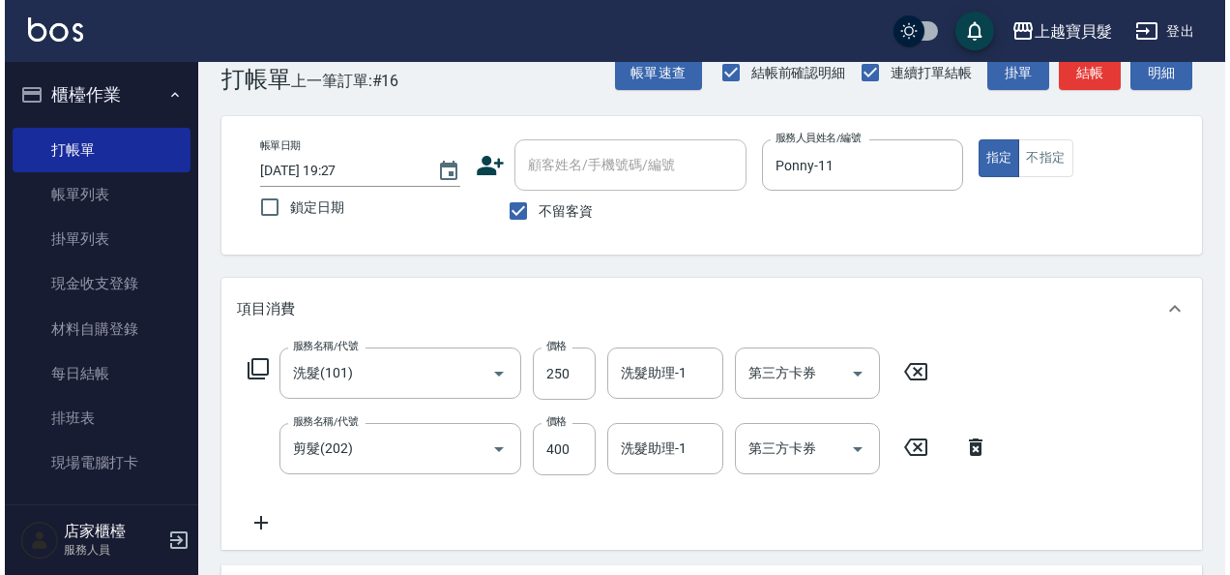
scroll to position [432, 0]
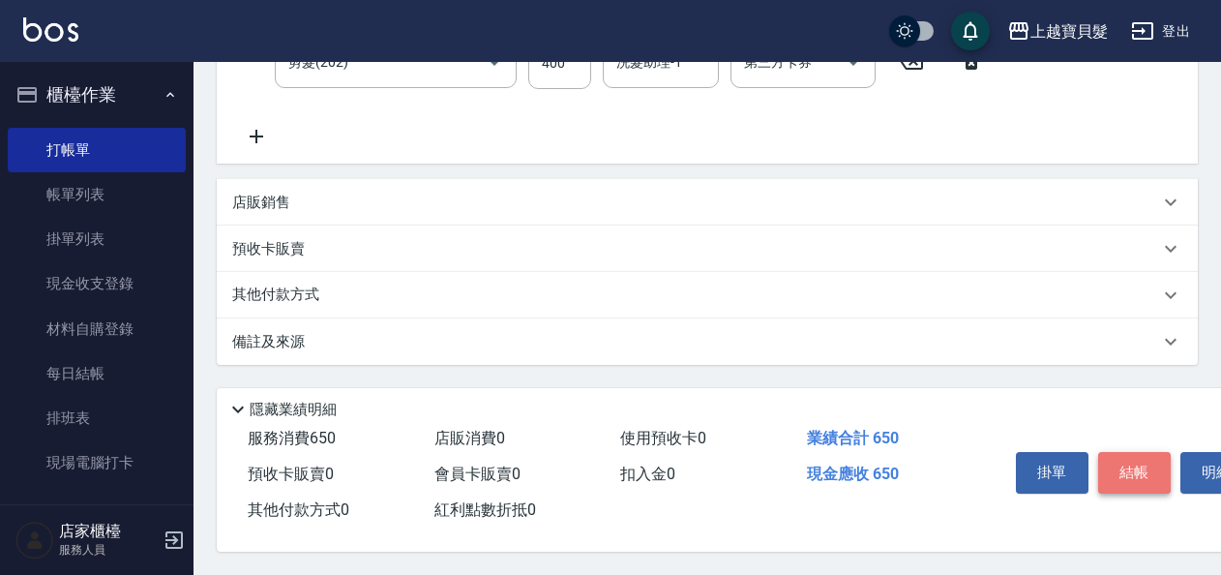
click at [1149, 475] on button "結帳" at bounding box center [1134, 472] width 73 height 41
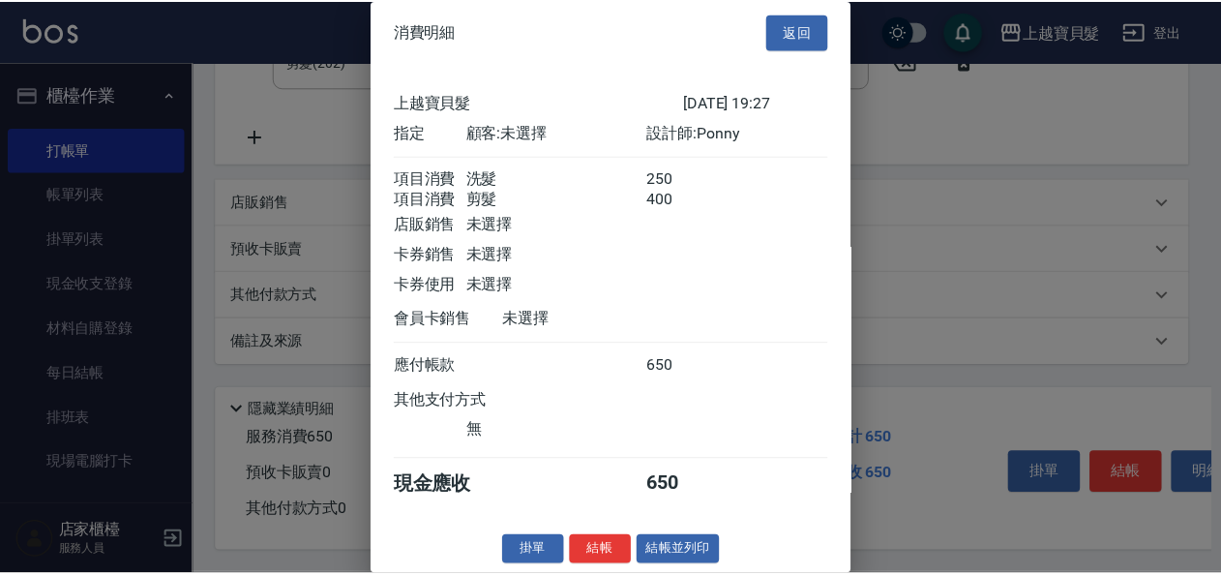
scroll to position [27, 0]
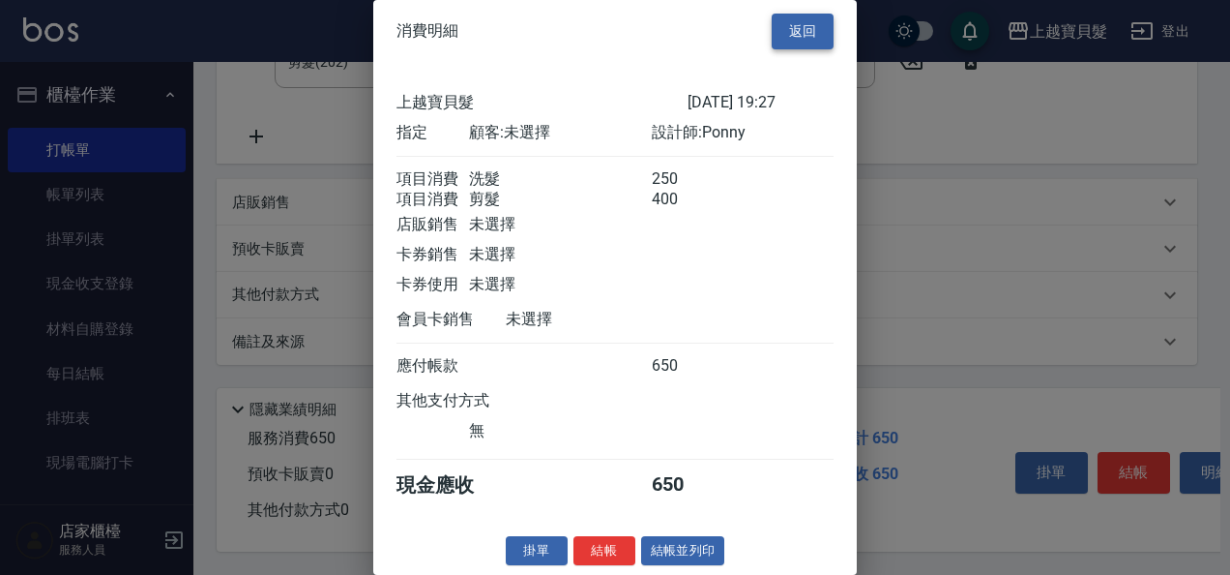
click at [780, 14] on button "返回" at bounding box center [803, 32] width 62 height 36
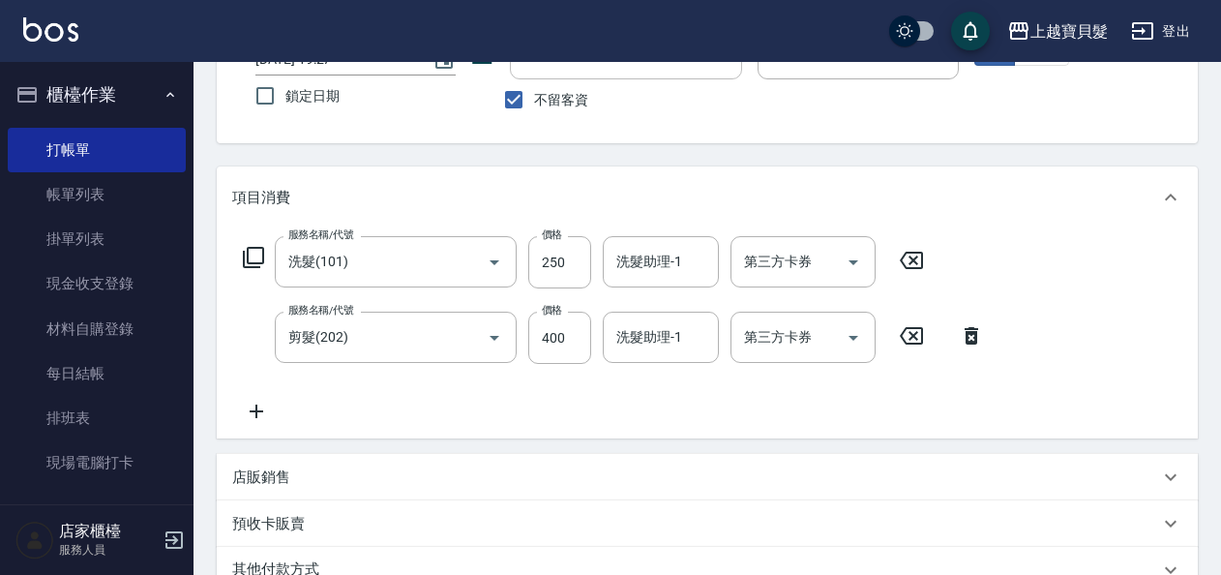
scroll to position [142, 0]
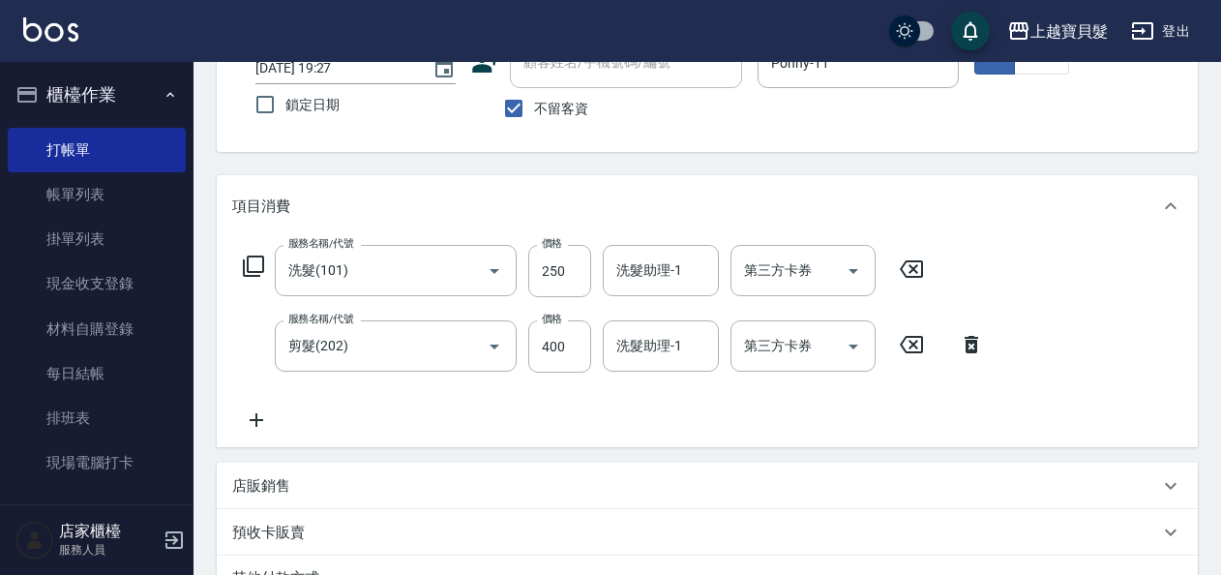
click at [260, 263] on icon at bounding box center [253, 265] width 23 height 23
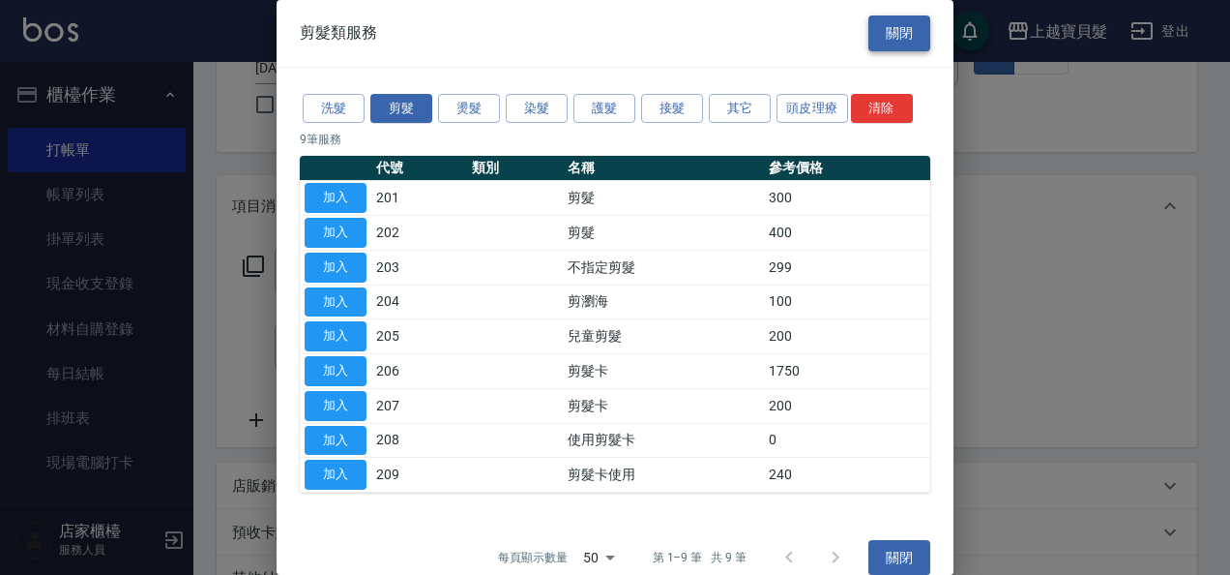
click at [884, 39] on button "關閉" at bounding box center [900, 33] width 62 height 36
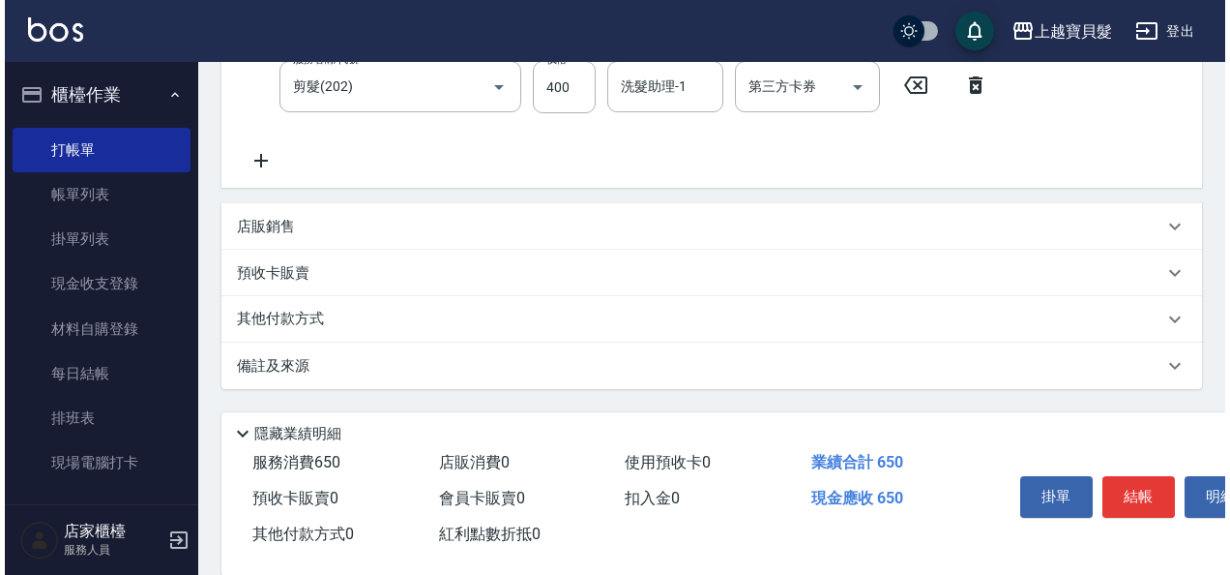
scroll to position [432, 0]
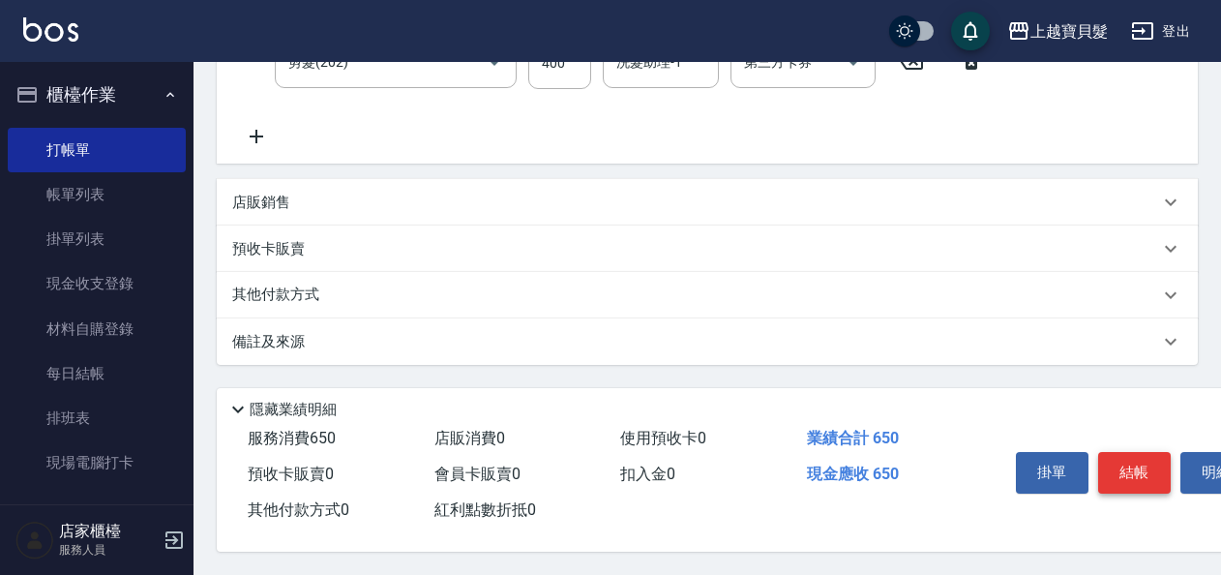
click at [1132, 458] on button "結帳" at bounding box center [1134, 472] width 73 height 41
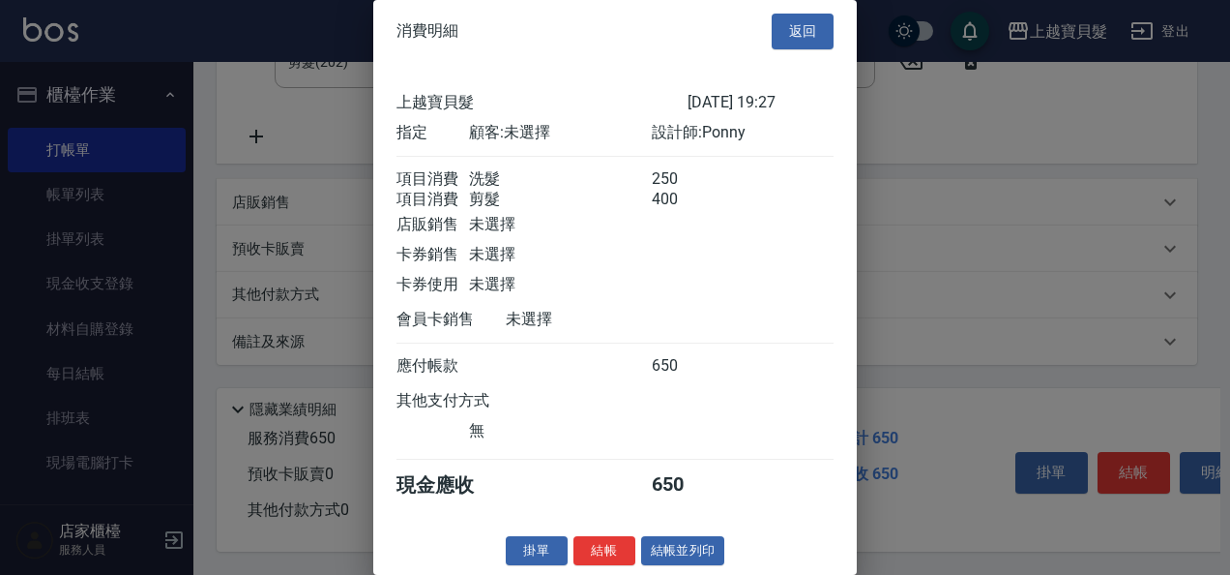
scroll to position [27, 0]
click at [677, 549] on button "結帳並列印" at bounding box center [683, 551] width 84 height 30
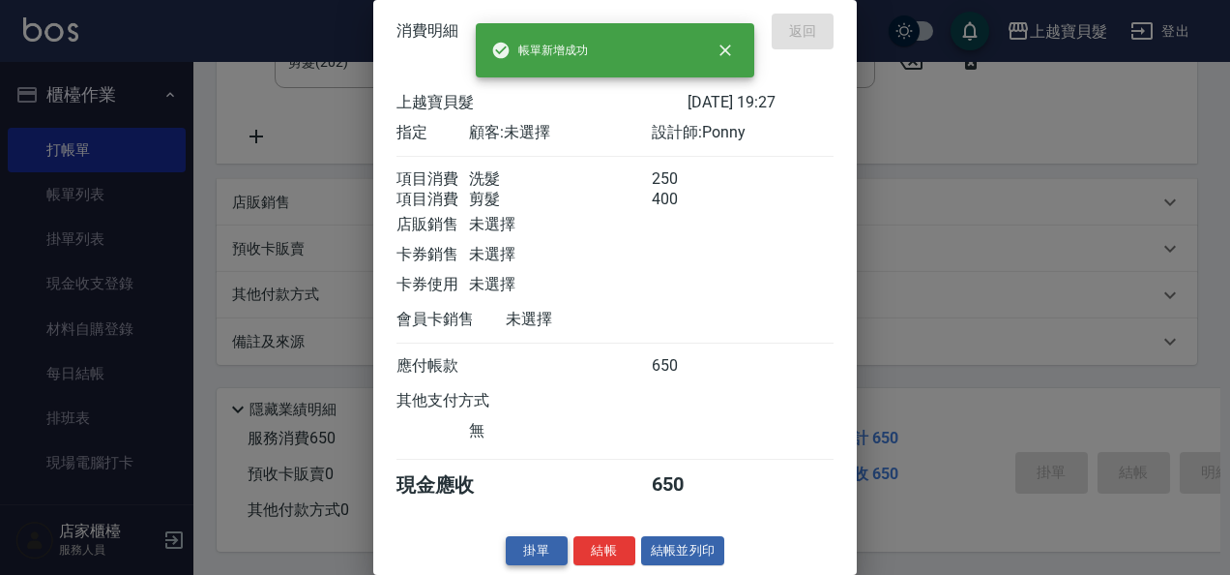
type input "[DATE] 19:28"
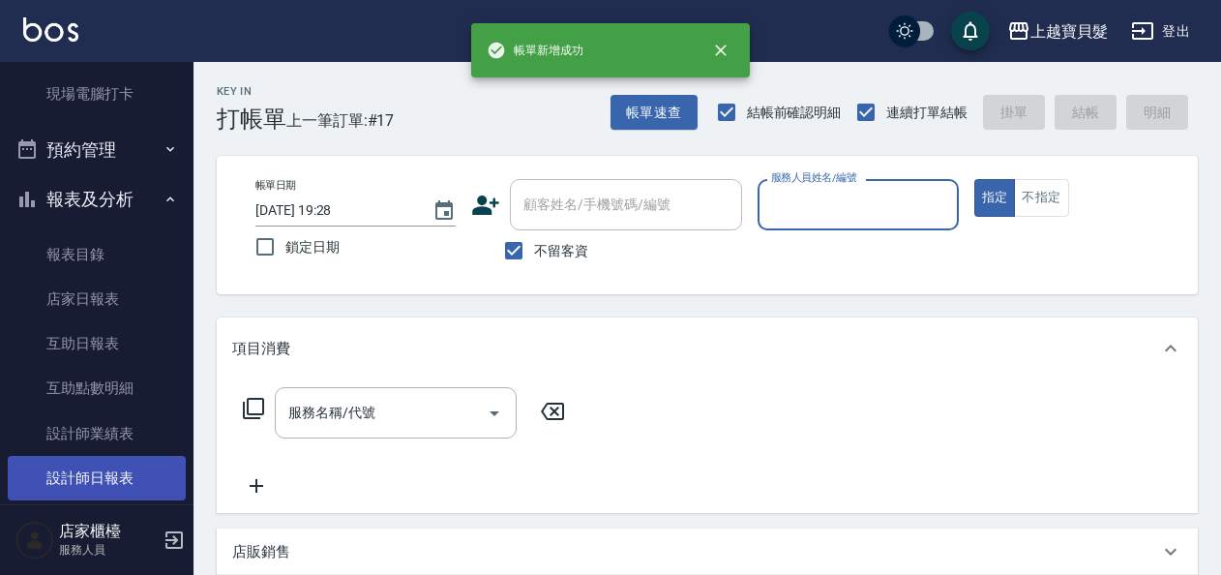
scroll to position [584, 0]
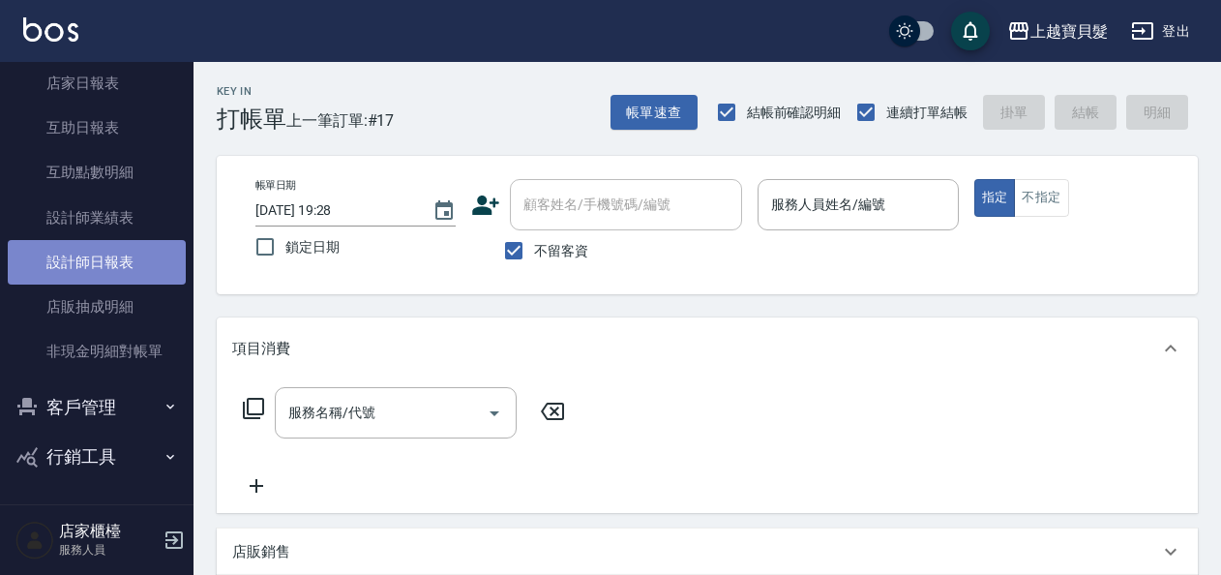
click at [120, 251] on link "設計師日報表" at bounding box center [97, 262] width 178 height 44
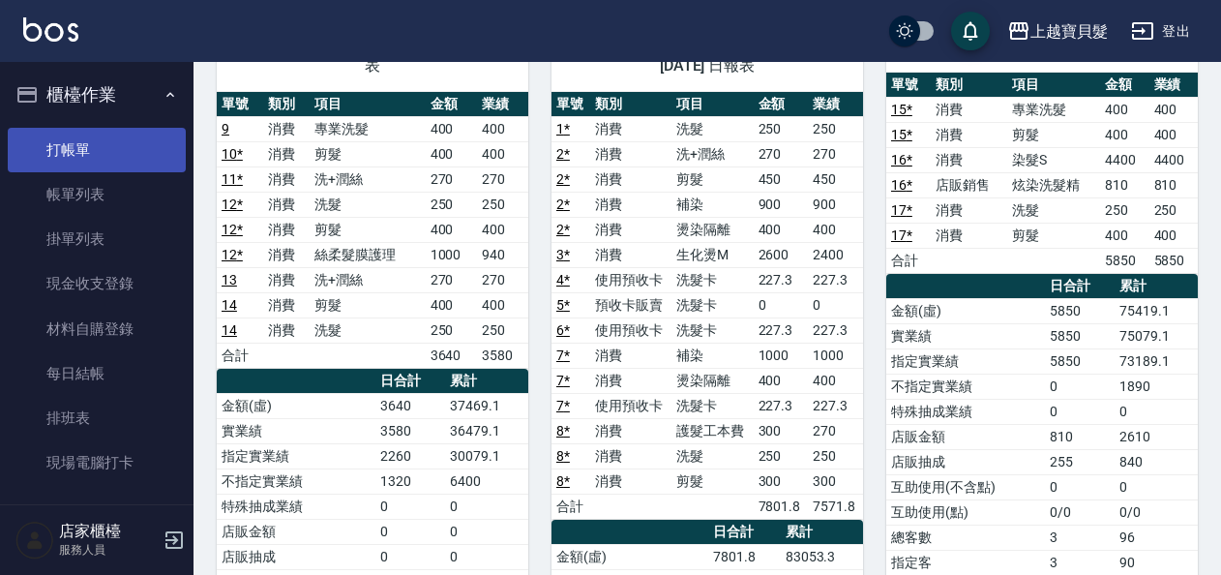
click at [109, 139] on link "打帳單" at bounding box center [97, 150] width 178 height 44
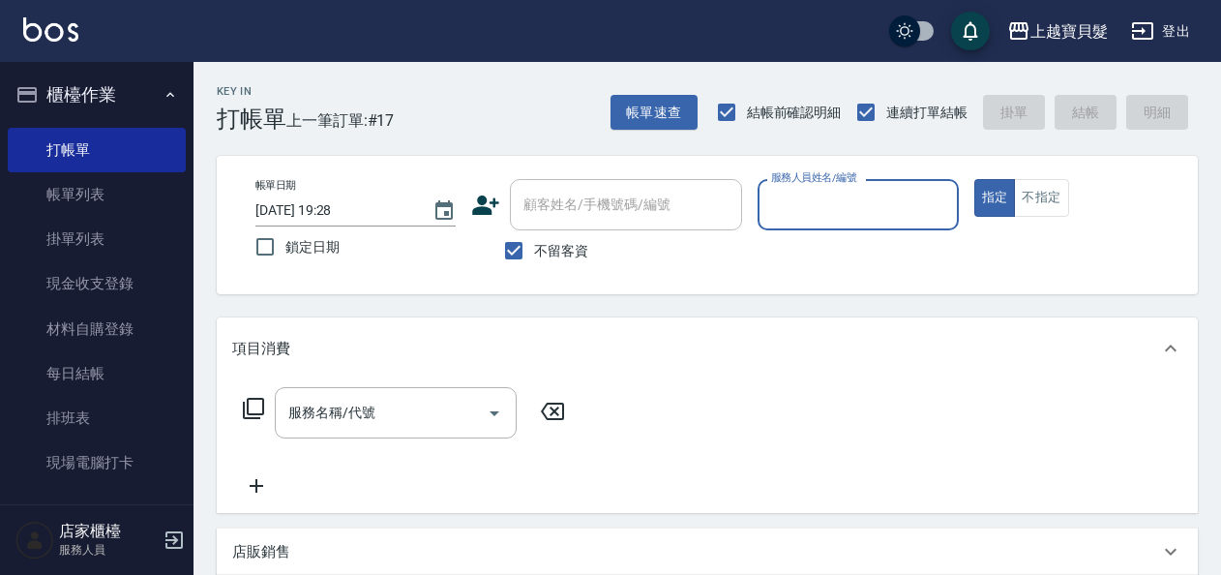
click at [785, 211] on input "服務人員姓名/編號" at bounding box center [857, 205] width 183 height 34
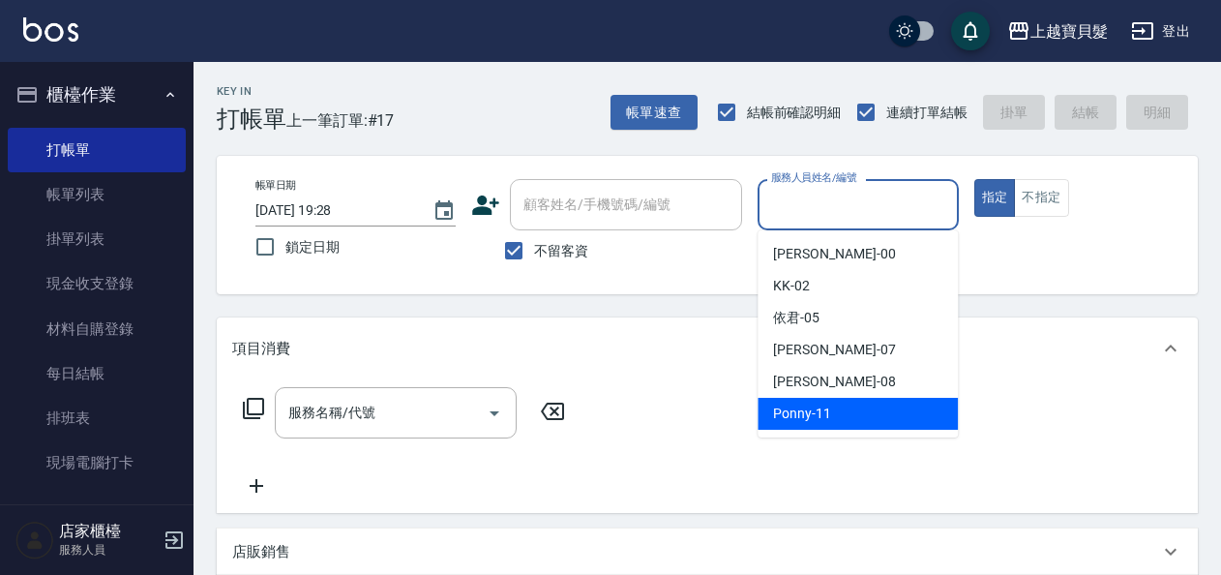
click at [793, 413] on span "Ponny -11" at bounding box center [802, 413] width 58 height 20
type input "Ponny-11"
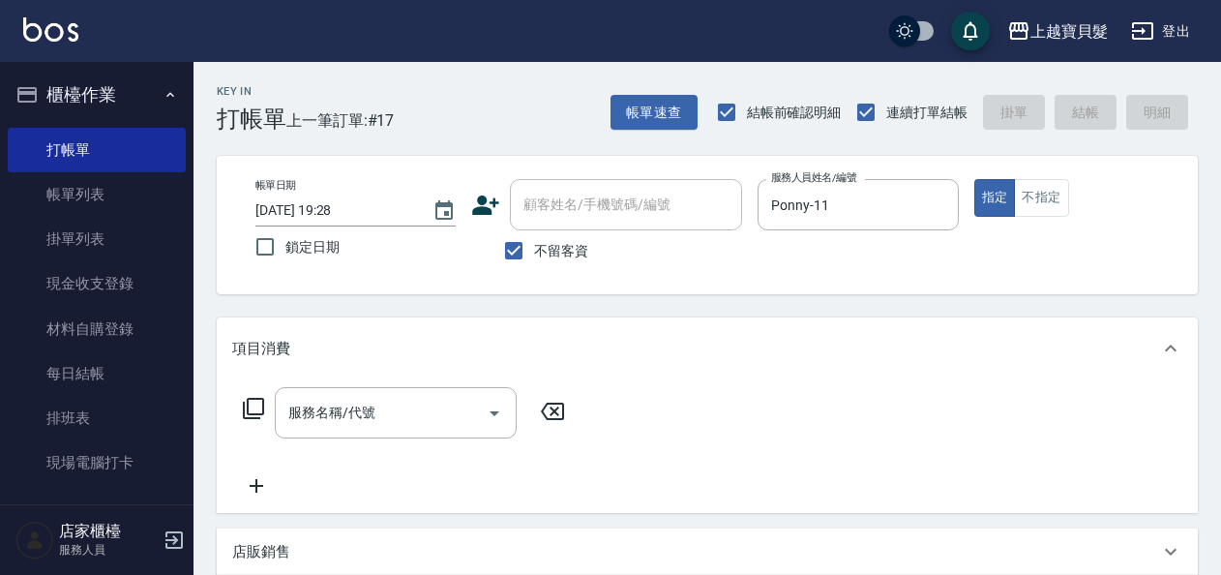
click at [259, 412] on icon at bounding box center [253, 408] width 23 height 23
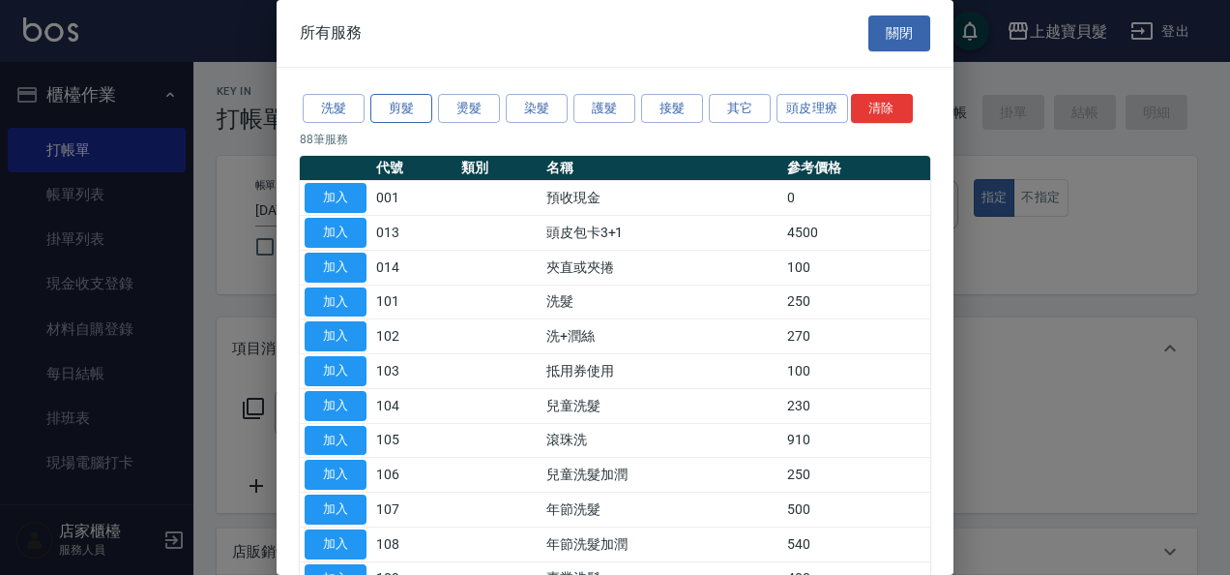
click at [410, 104] on button "剪髮" at bounding box center [401, 109] width 62 height 30
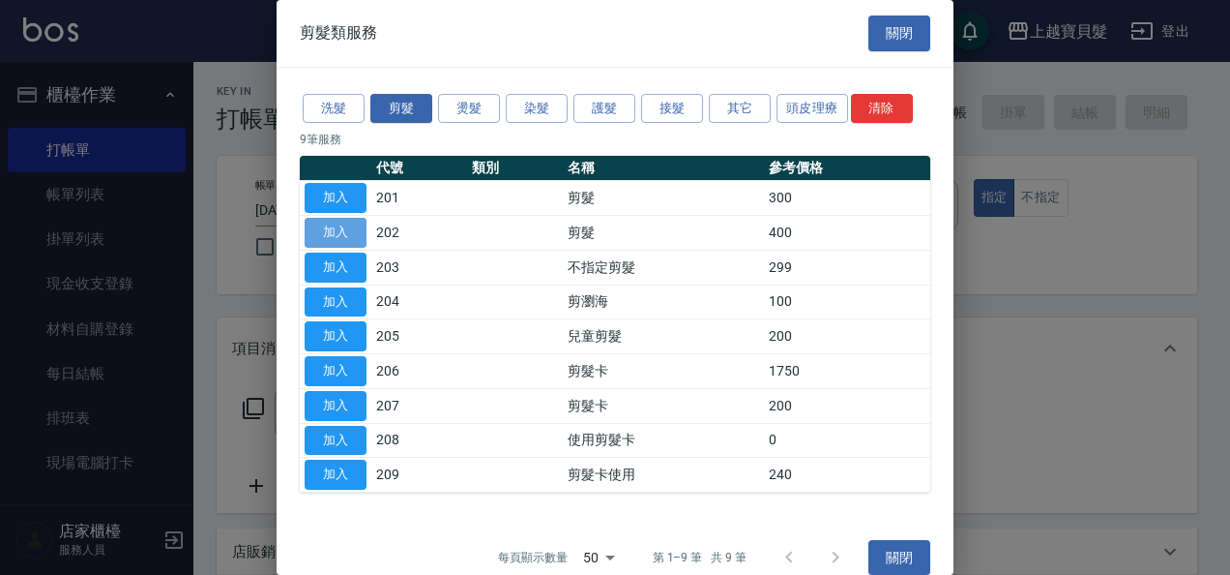
click at [333, 230] on button "加入" at bounding box center [336, 233] width 62 height 30
type input "剪髮(202)"
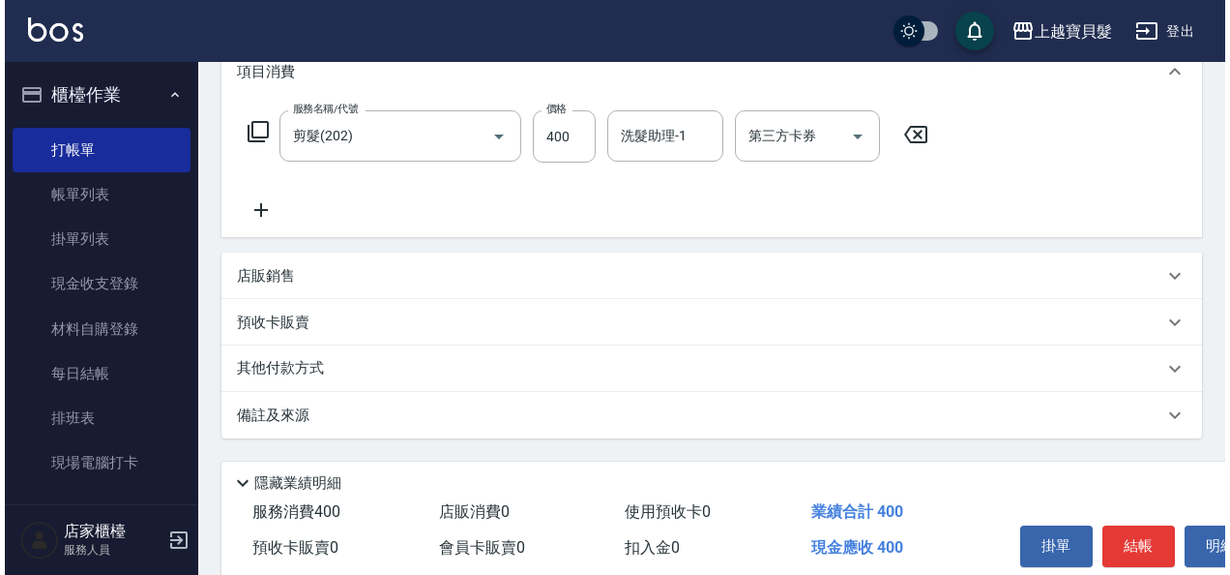
scroll to position [357, 0]
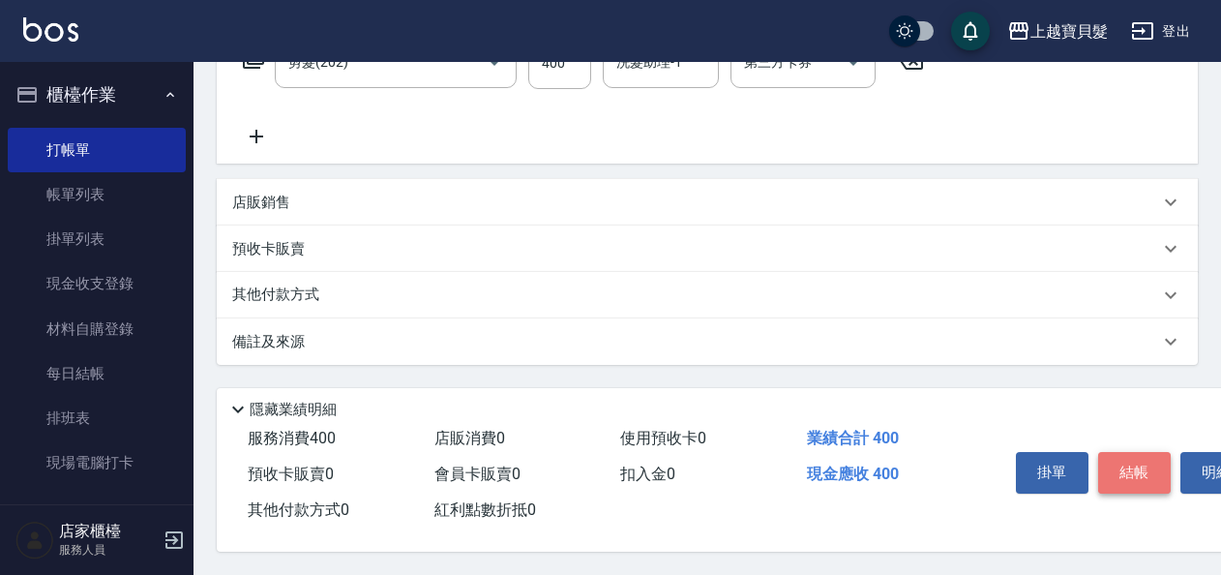
click at [1127, 467] on button "結帳" at bounding box center [1134, 472] width 73 height 41
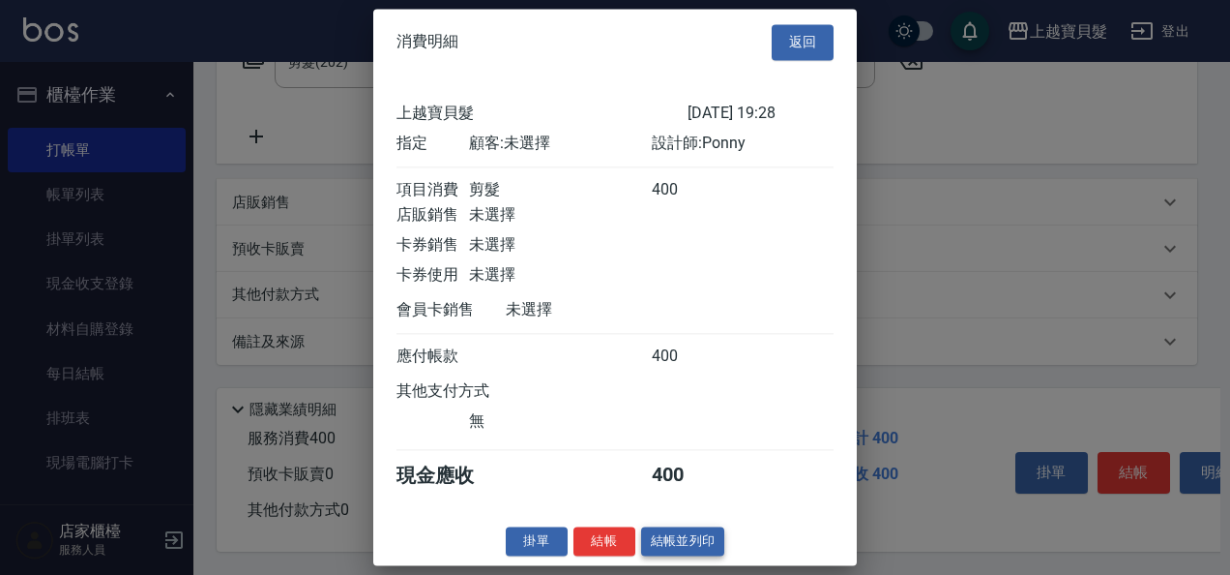
scroll to position [5, 0]
click at [669, 545] on button "結帳並列印" at bounding box center [683, 541] width 84 height 30
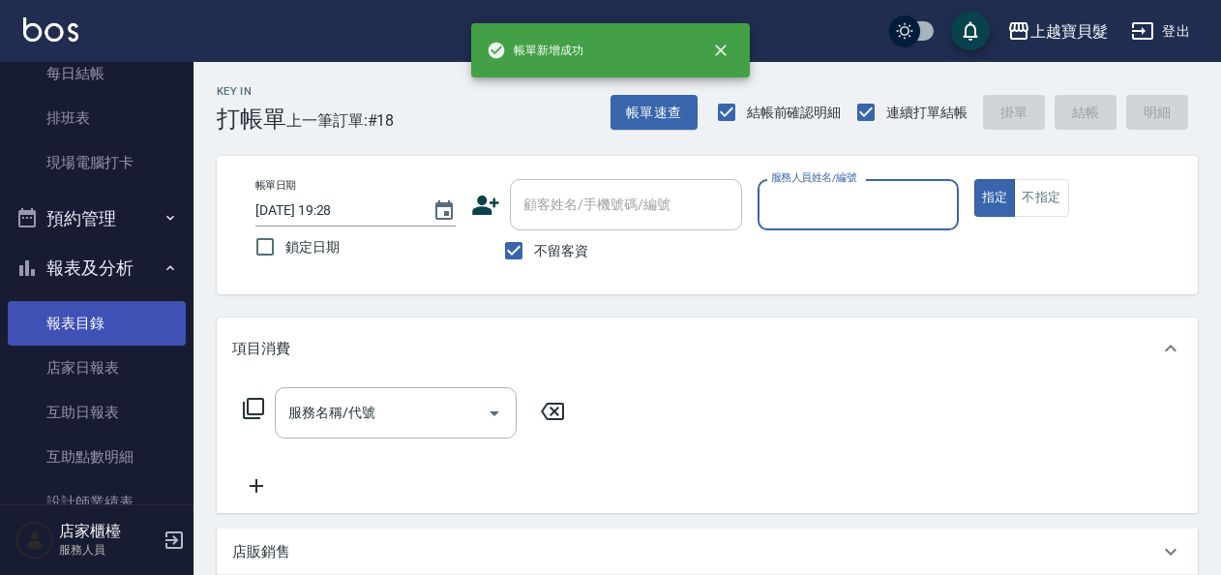
scroll to position [484, 0]
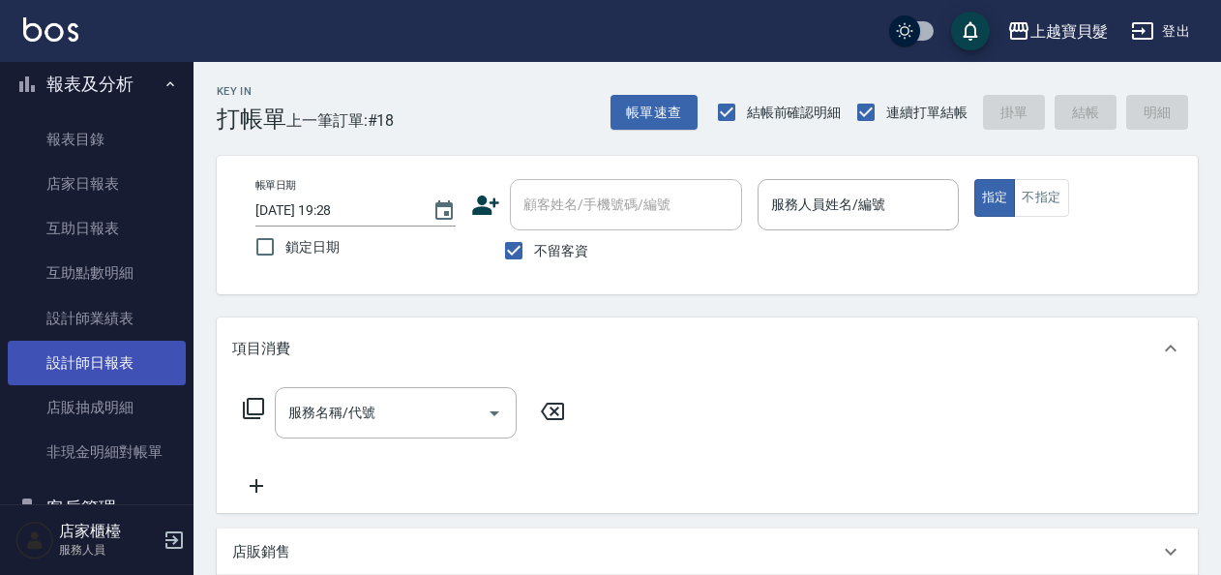
click at [123, 358] on link "設計師日報表" at bounding box center [97, 362] width 178 height 44
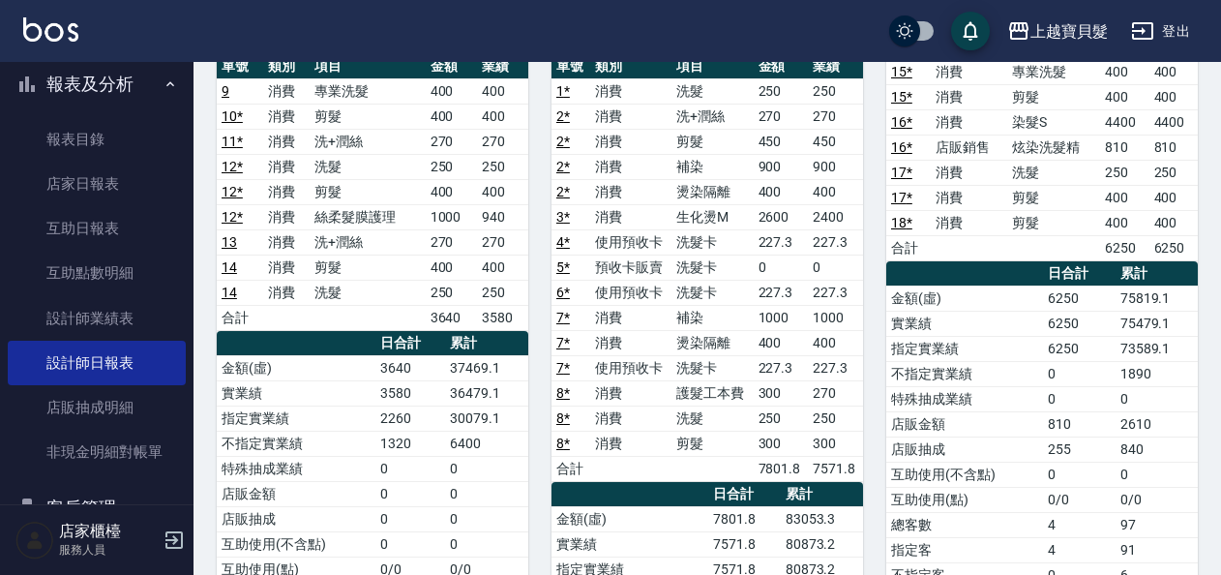
scroll to position [193, 0]
